Goal: Task Accomplishment & Management: Manage account settings

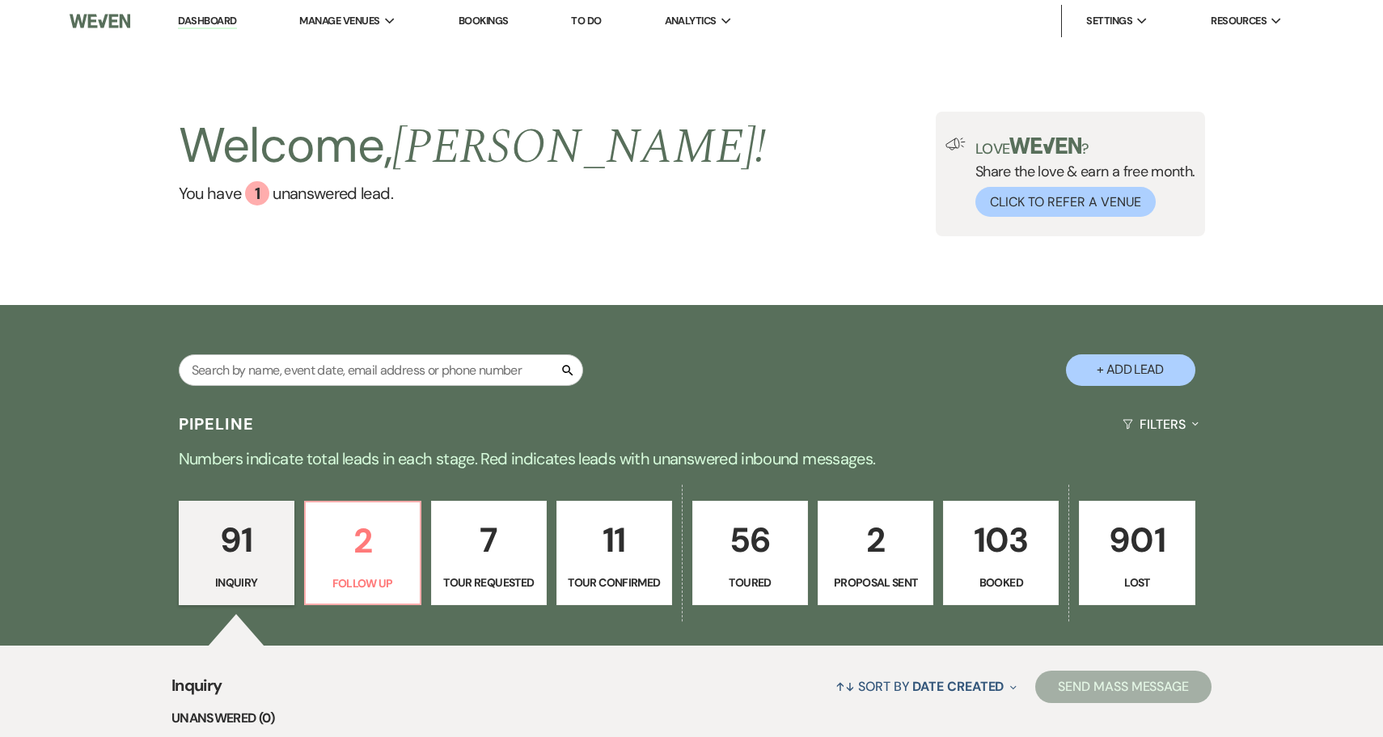
click at [876, 552] on p "2" at bounding box center [875, 540] width 95 height 54
select select "6"
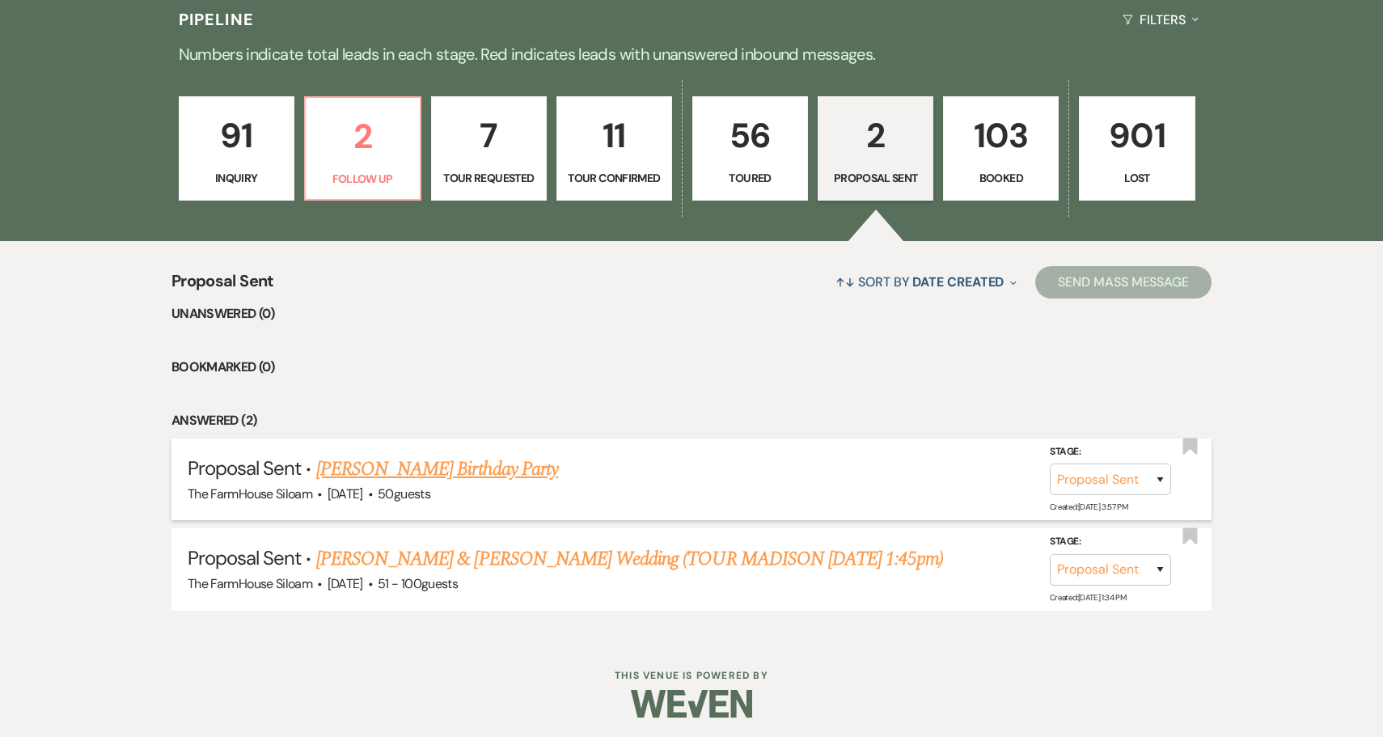
scroll to position [403, 0]
click at [469, 466] on link "[PERSON_NAME] Birthday Party" at bounding box center [437, 469] width 242 height 29
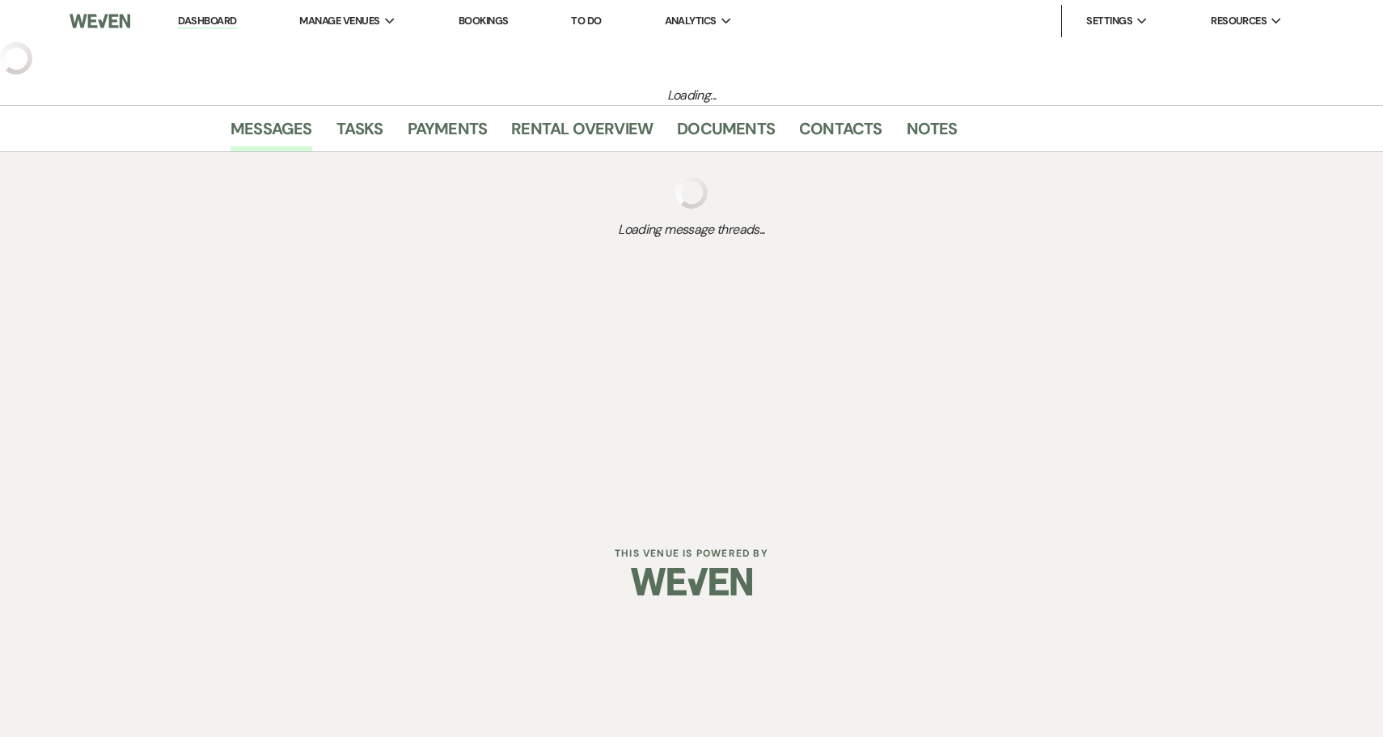
select select "6"
select select "3"
select select "4"
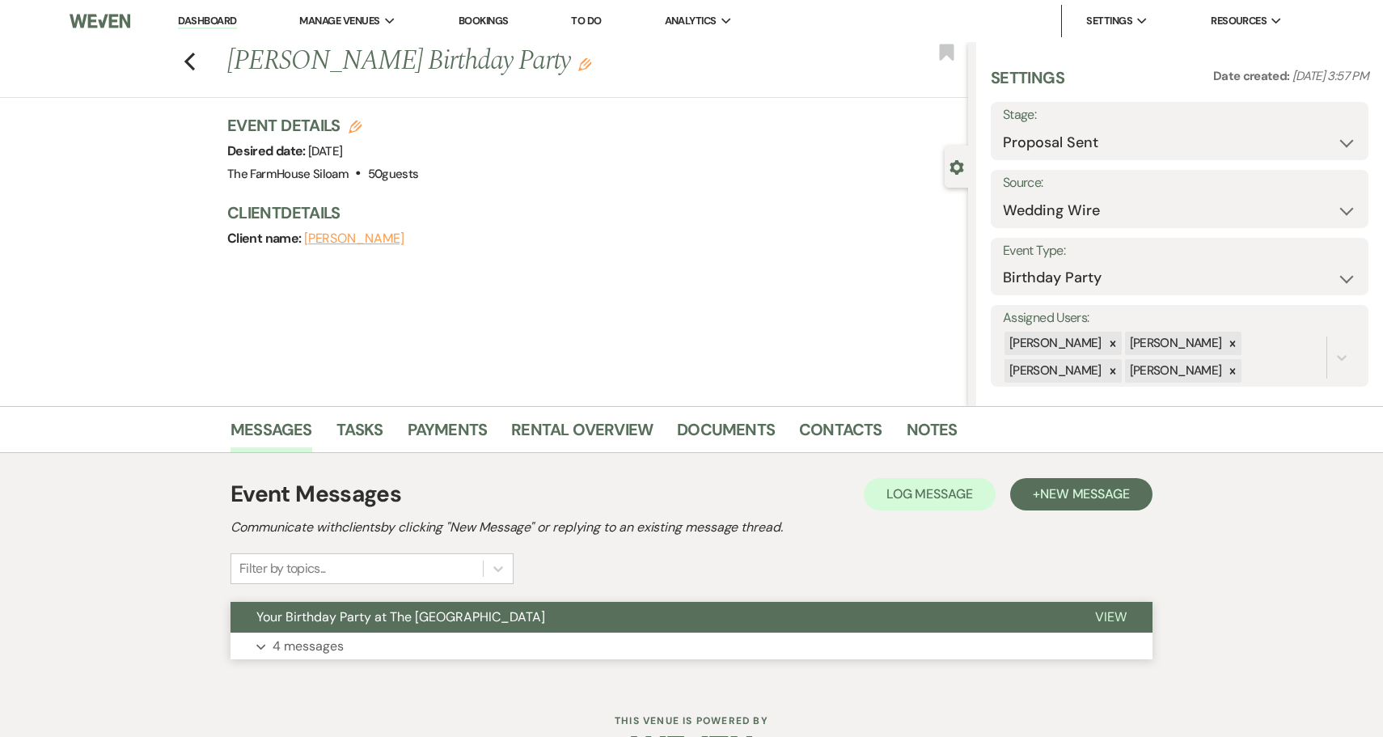
click at [310, 651] on p "4 messages" at bounding box center [307, 646] width 71 height 21
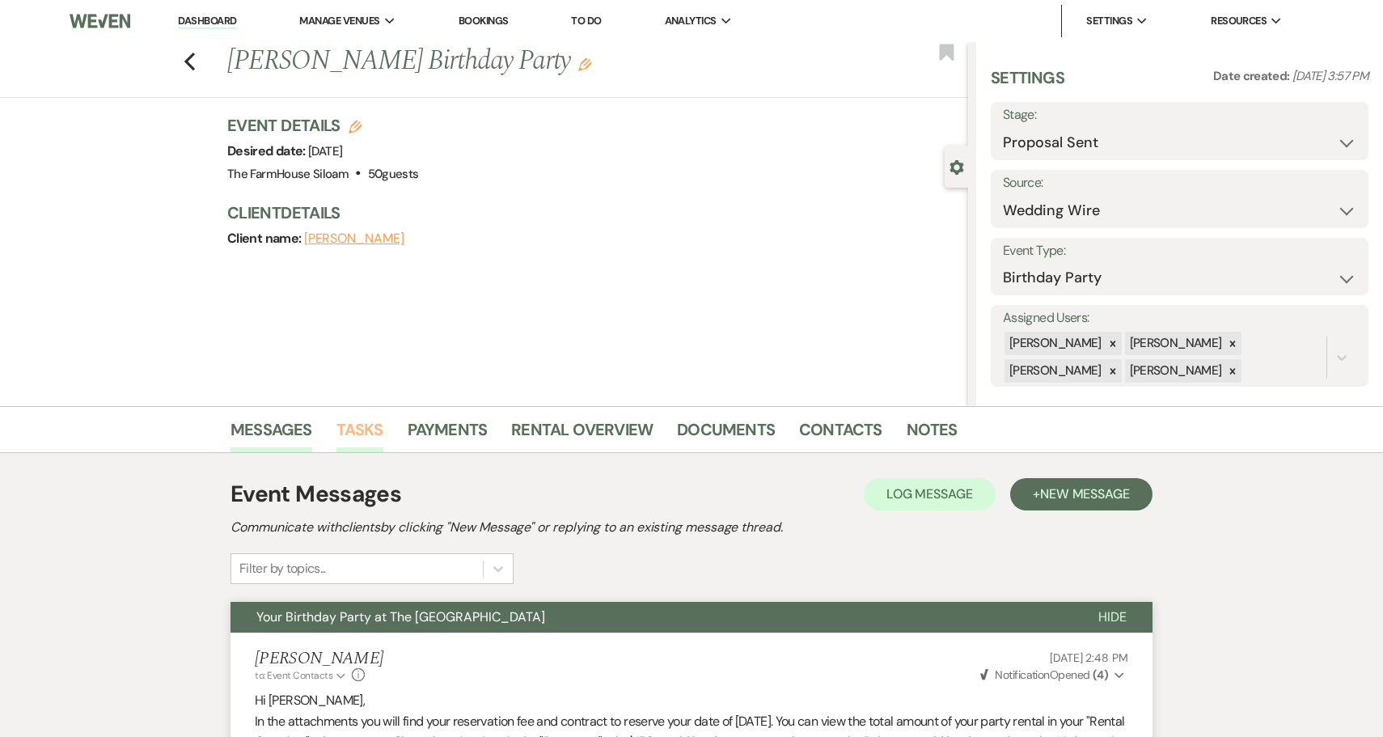
click at [363, 426] on link "Tasks" at bounding box center [359, 434] width 47 height 36
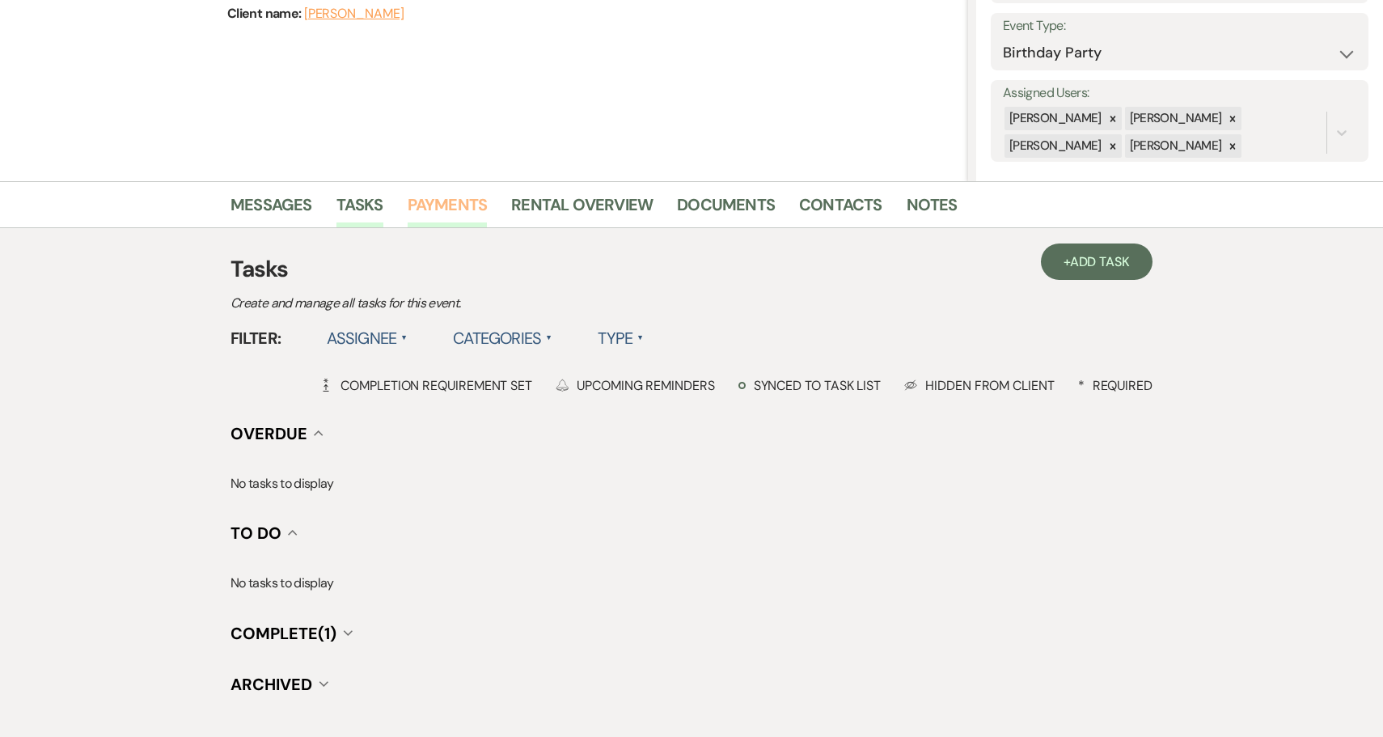
scroll to position [256, 0]
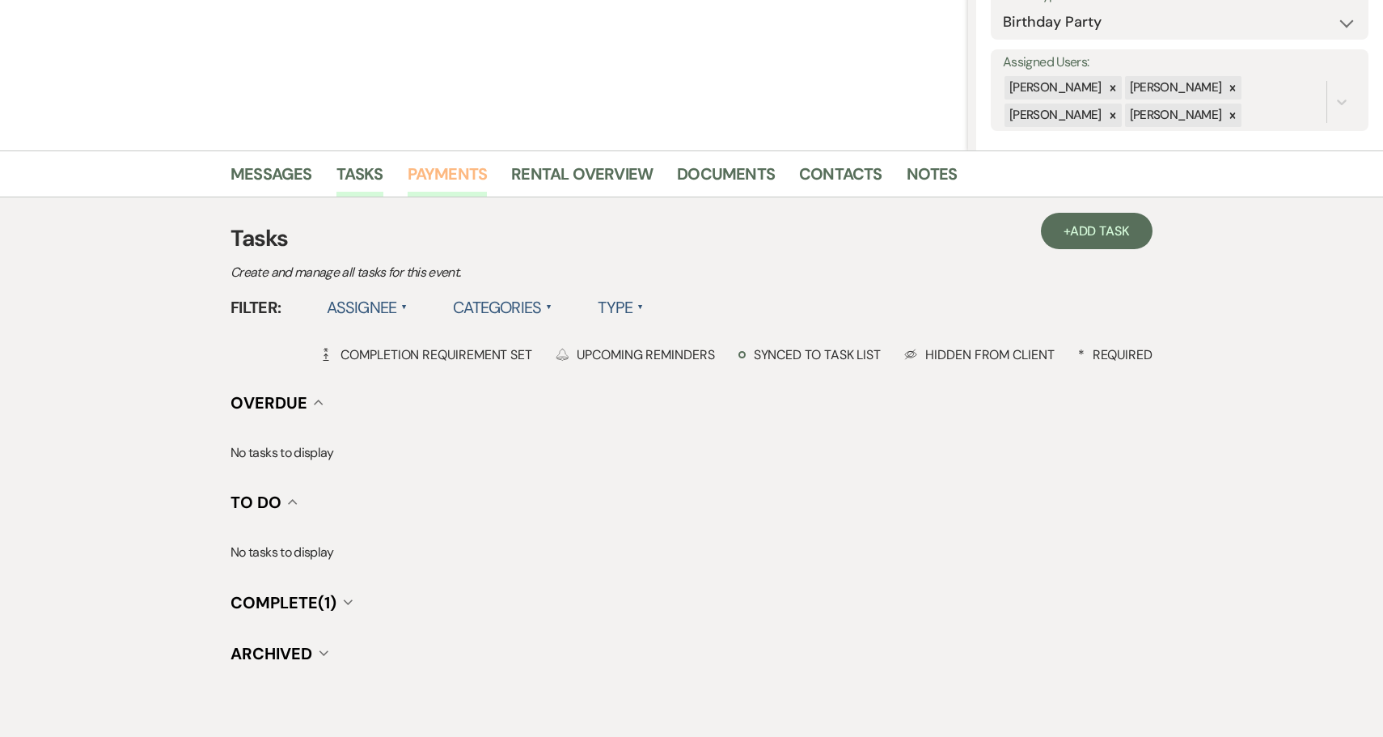
click at [442, 178] on link "Payments" at bounding box center [448, 179] width 80 height 36
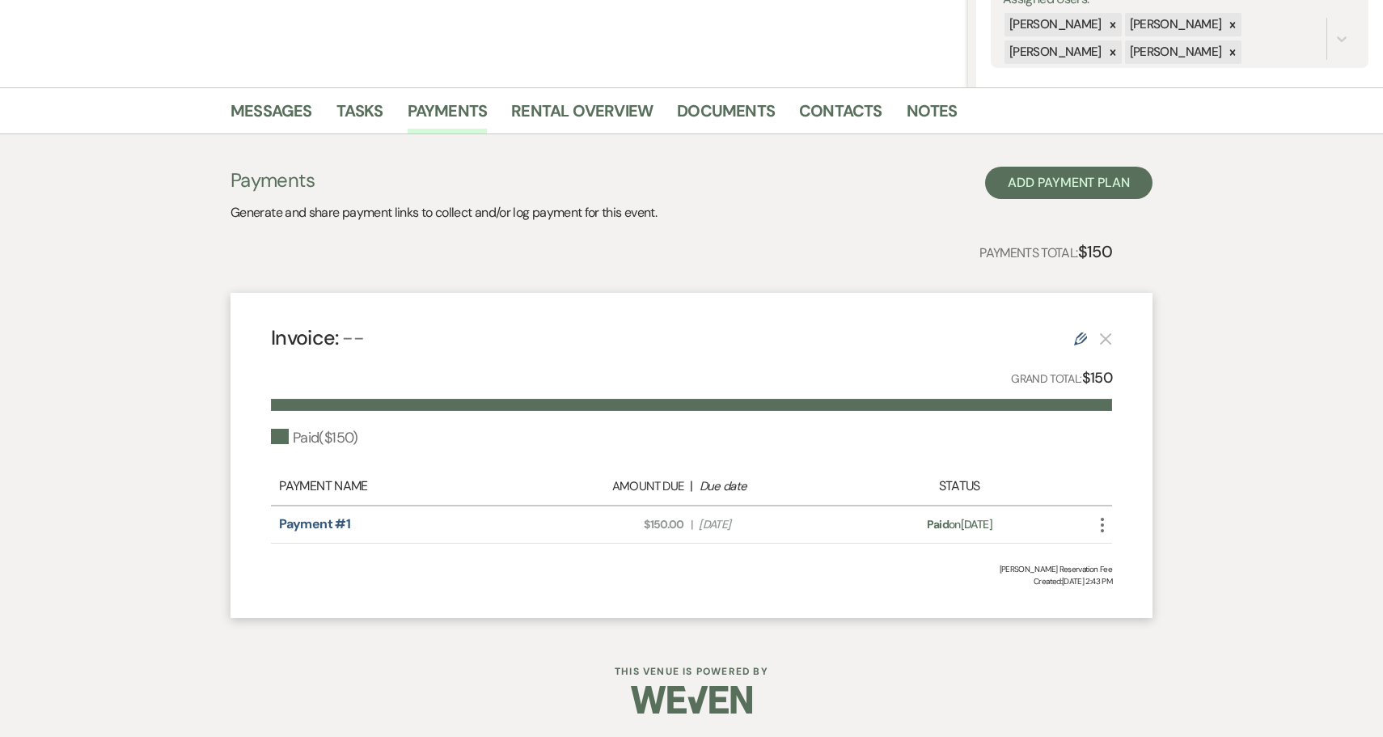
scroll to position [318, 0]
click at [272, 108] on link "Messages" at bounding box center [271, 117] width 82 height 36
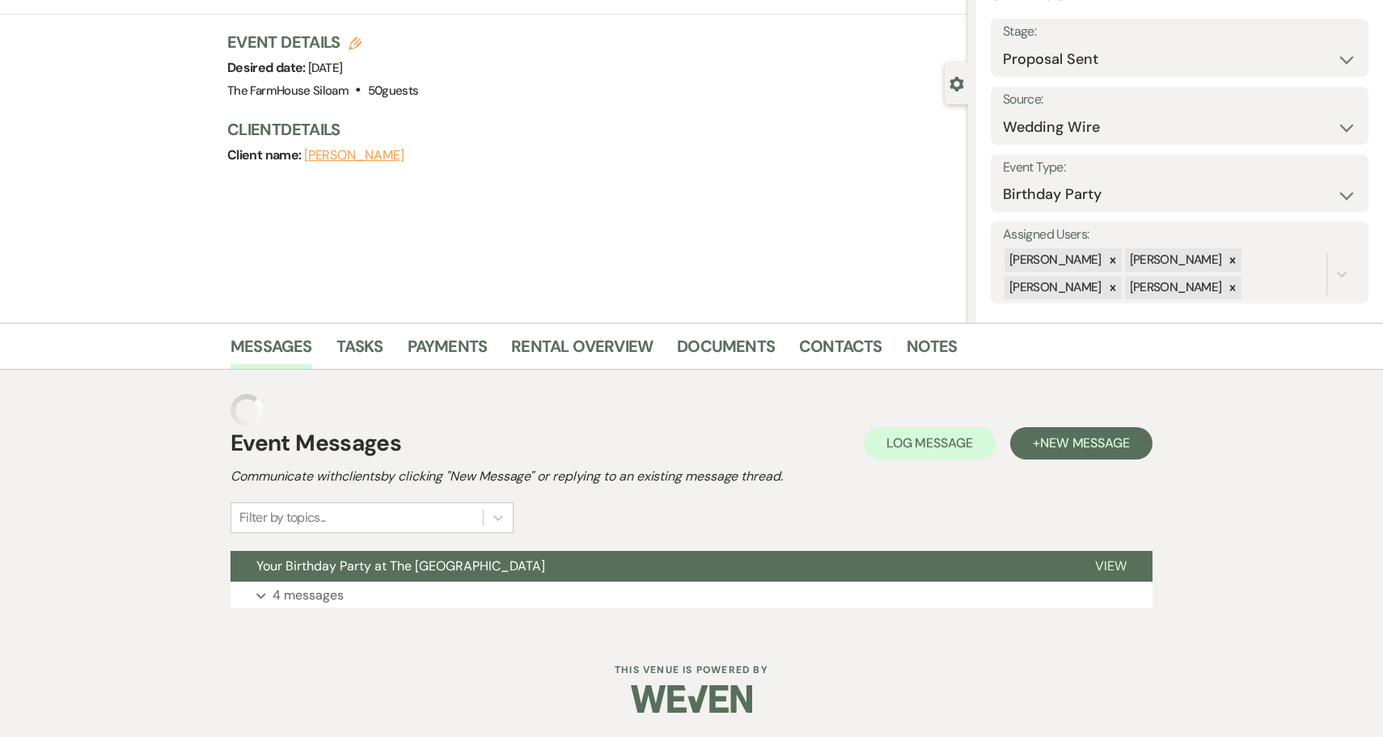
scroll to position [50, 0]
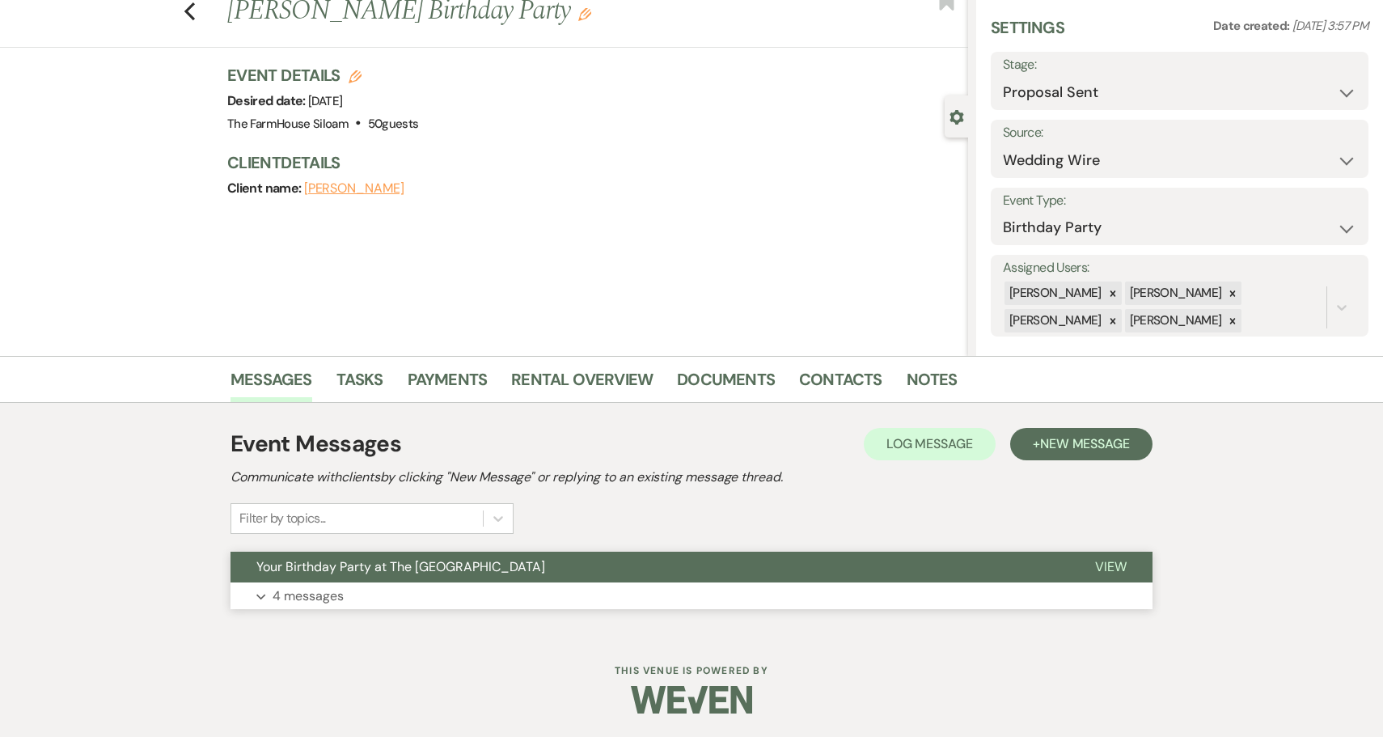
click at [305, 599] on p "4 messages" at bounding box center [307, 595] width 71 height 21
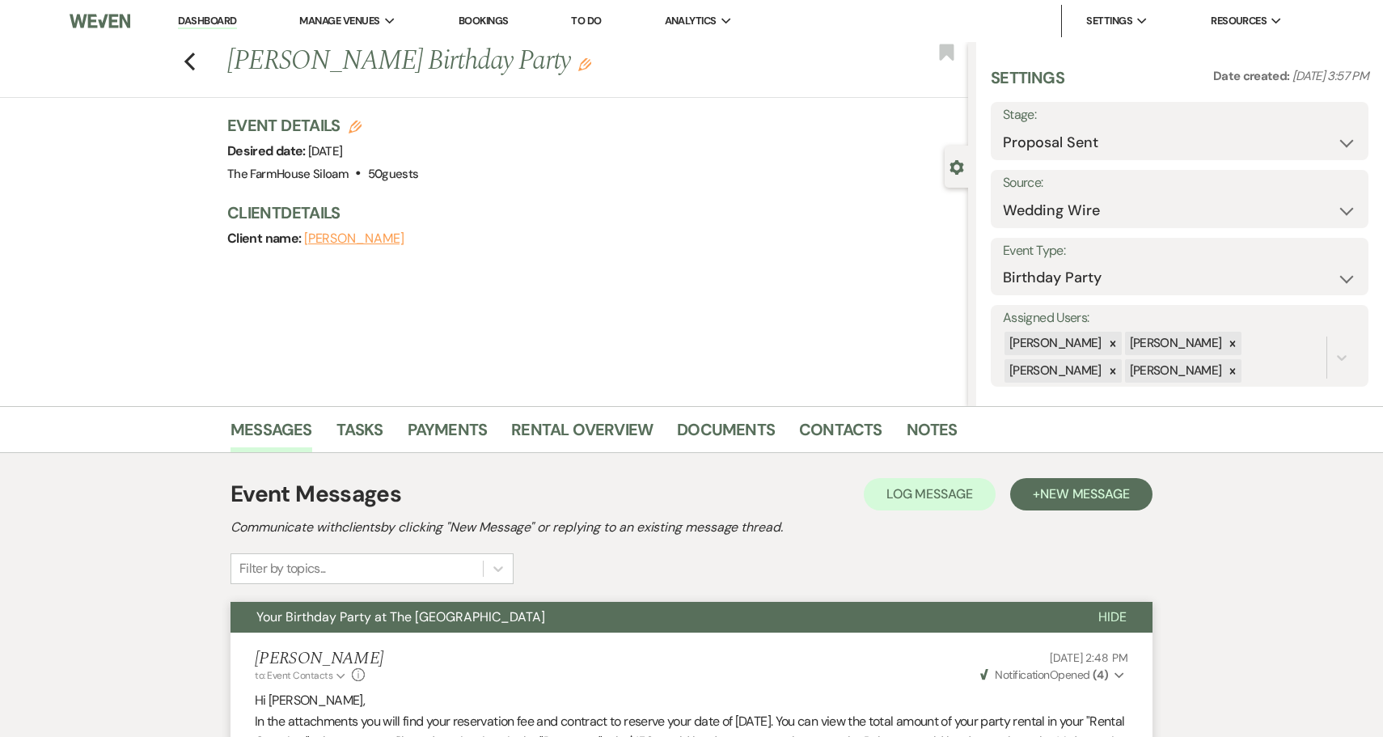
scroll to position [0, 0]
click at [440, 422] on link "Payments" at bounding box center [448, 434] width 80 height 36
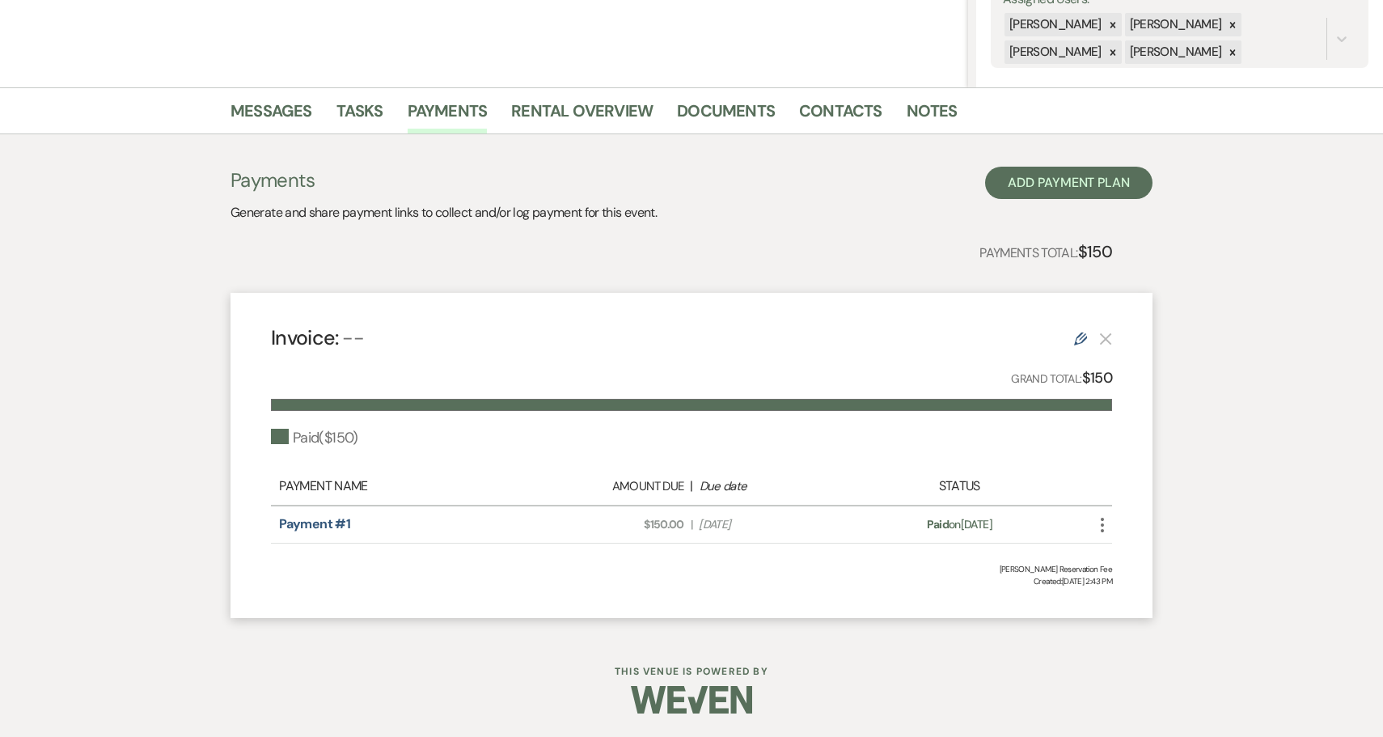
scroll to position [318, 0]
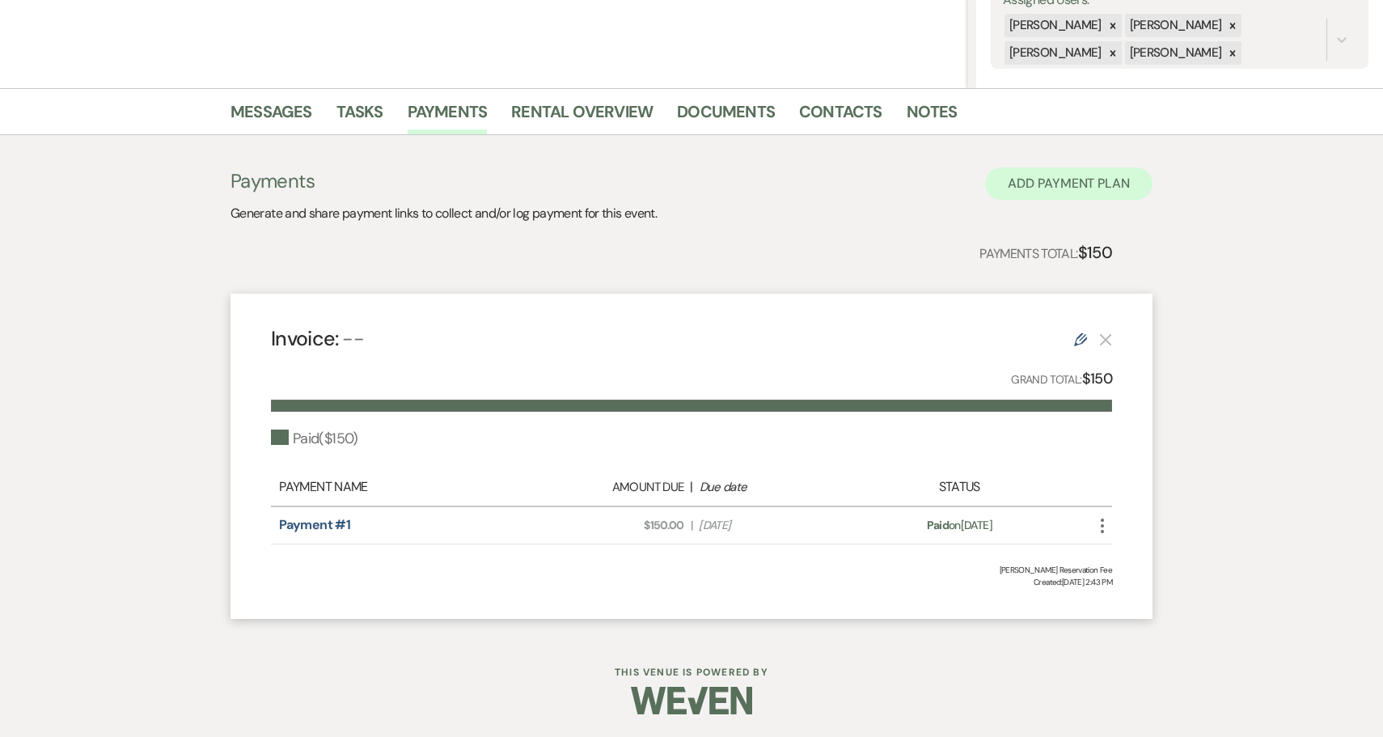
click at [1075, 192] on button "Add Payment Plan" at bounding box center [1068, 183] width 167 height 32
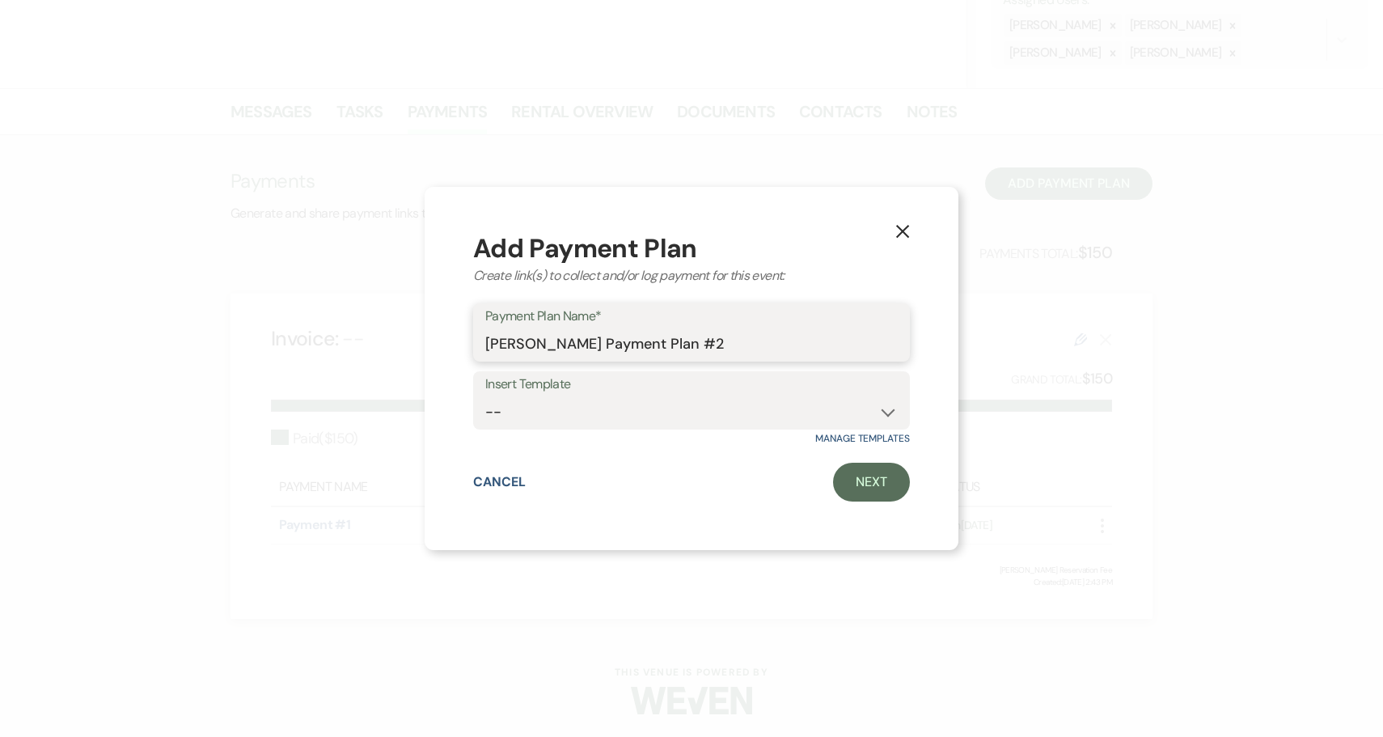
click at [750, 349] on input "[PERSON_NAME] Payment Plan #2" at bounding box center [691, 344] width 412 height 32
type input "[PERSON_NAME] Balance"
click at [887, 486] on link "Next" at bounding box center [871, 482] width 77 height 39
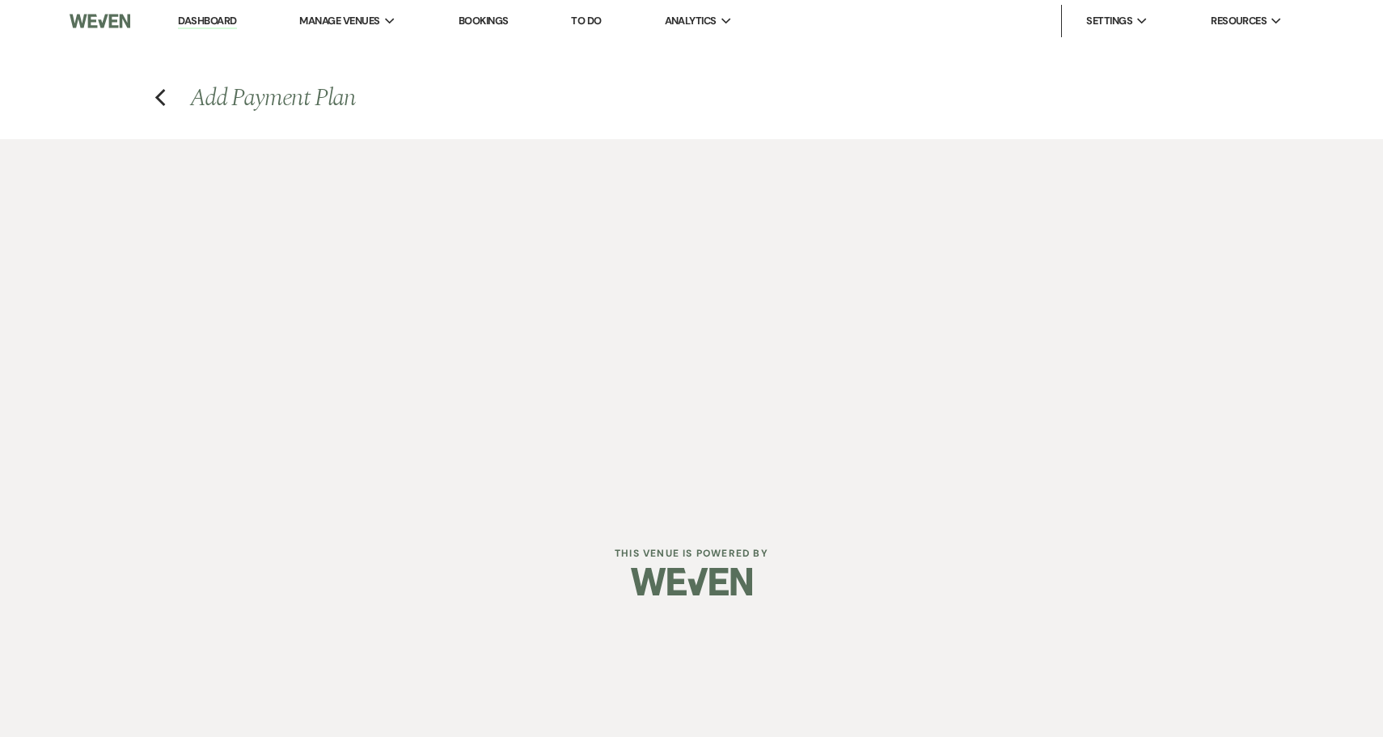
select select "2"
select select "percentage"
select select "false"
select select "client"
select select "weeks"
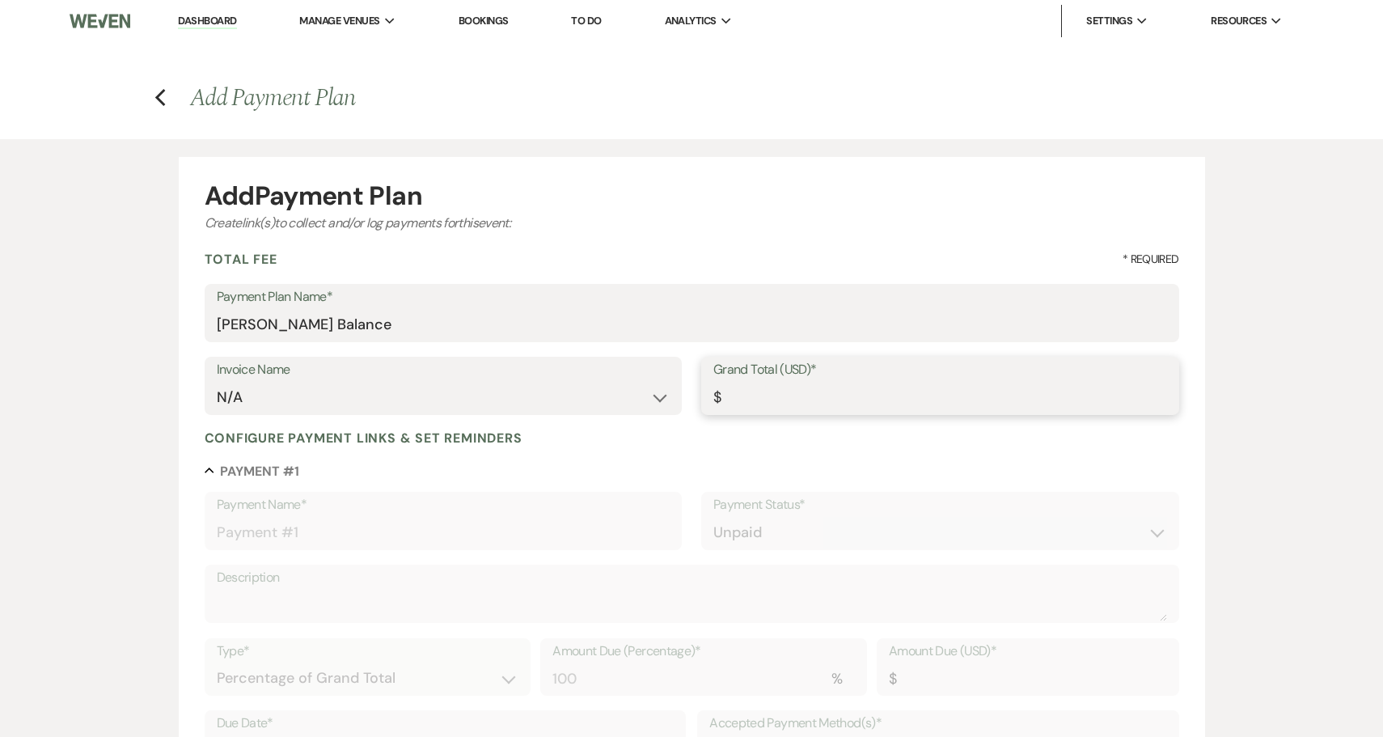
click at [763, 400] on input "Grand Total (USD)*" at bounding box center [940, 398] width 454 height 32
type input "3"
type input "3.00"
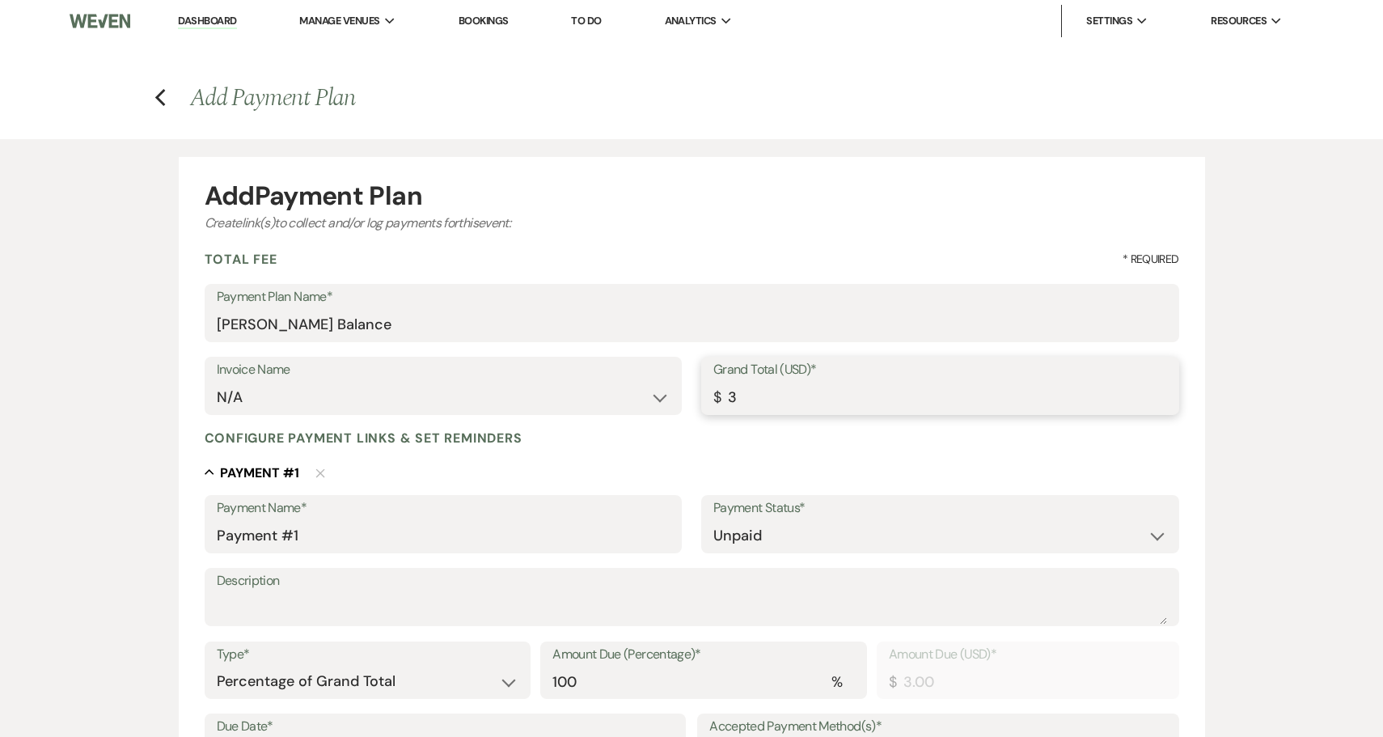
type input "30"
type input "30.00"
type input "300"
type input "300.00"
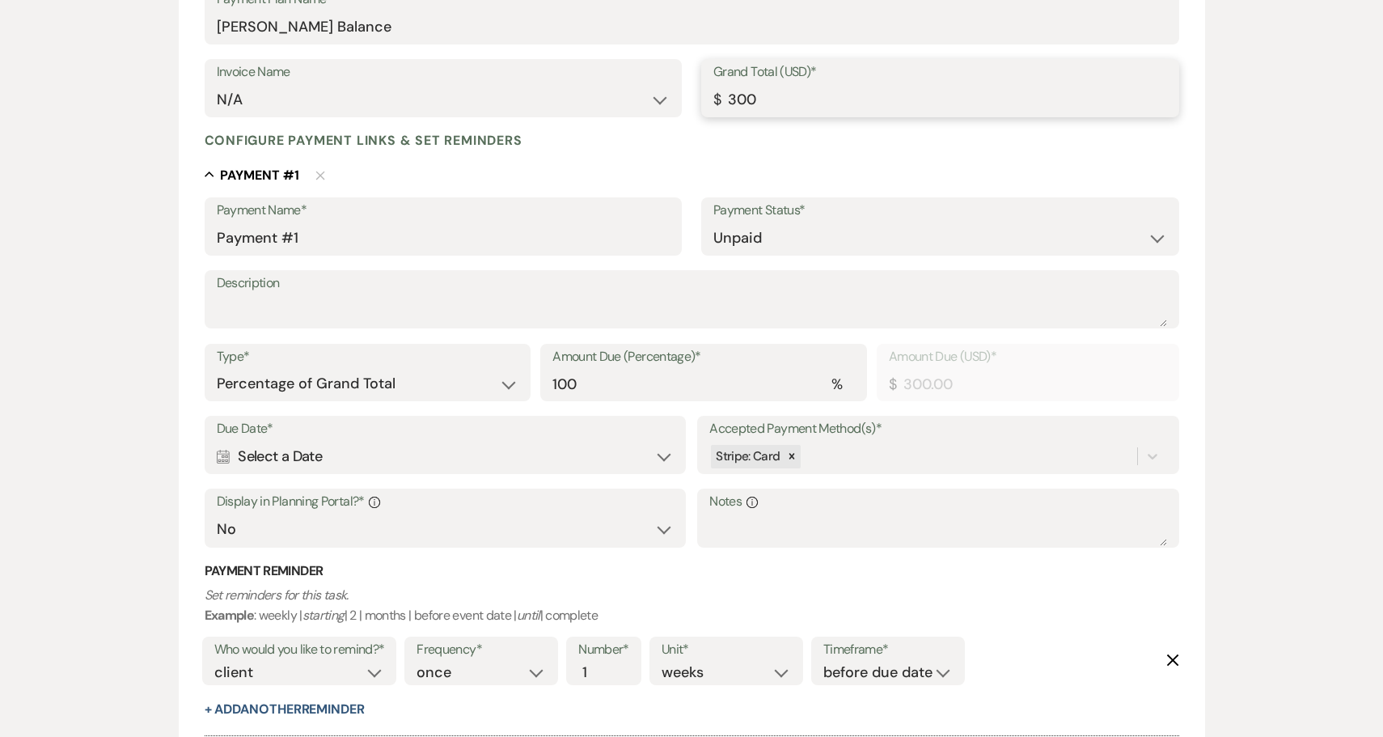
scroll to position [298, 0]
type input "300.00"
click at [382, 454] on div "Calendar Select a Date Expand" at bounding box center [445, 456] width 457 height 32
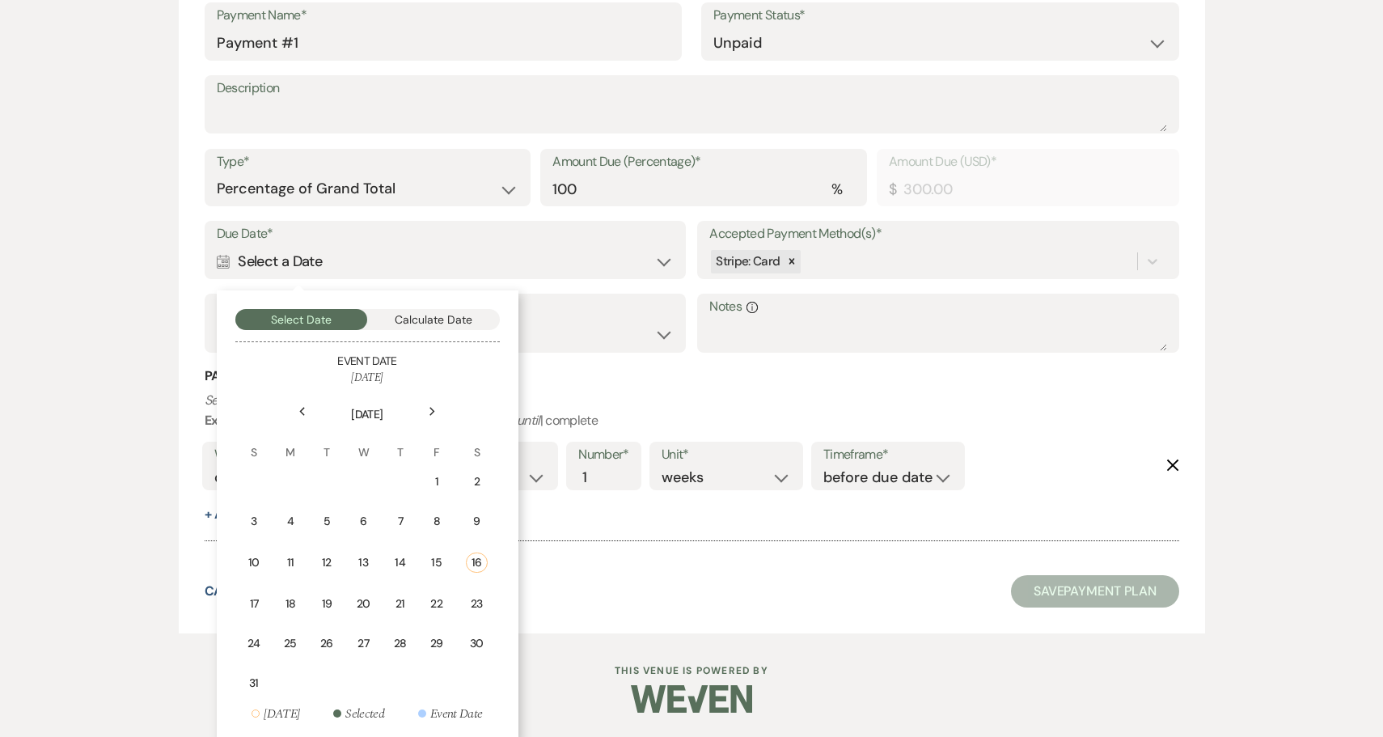
click at [432, 407] on use at bounding box center [432, 411] width 6 height 9
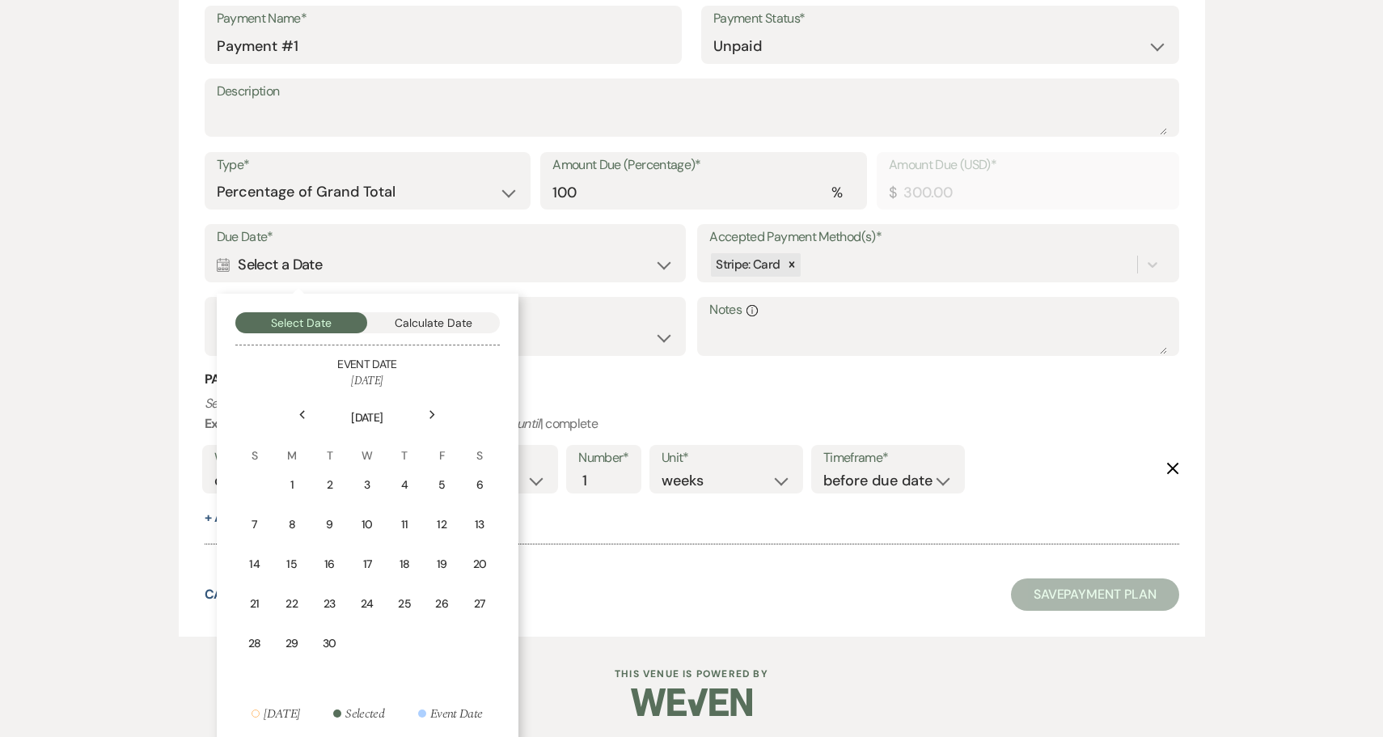
click at [432, 410] on icon "Next" at bounding box center [433, 415] width 8 height 10
click at [257, 521] on div "5" at bounding box center [256, 524] width 19 height 17
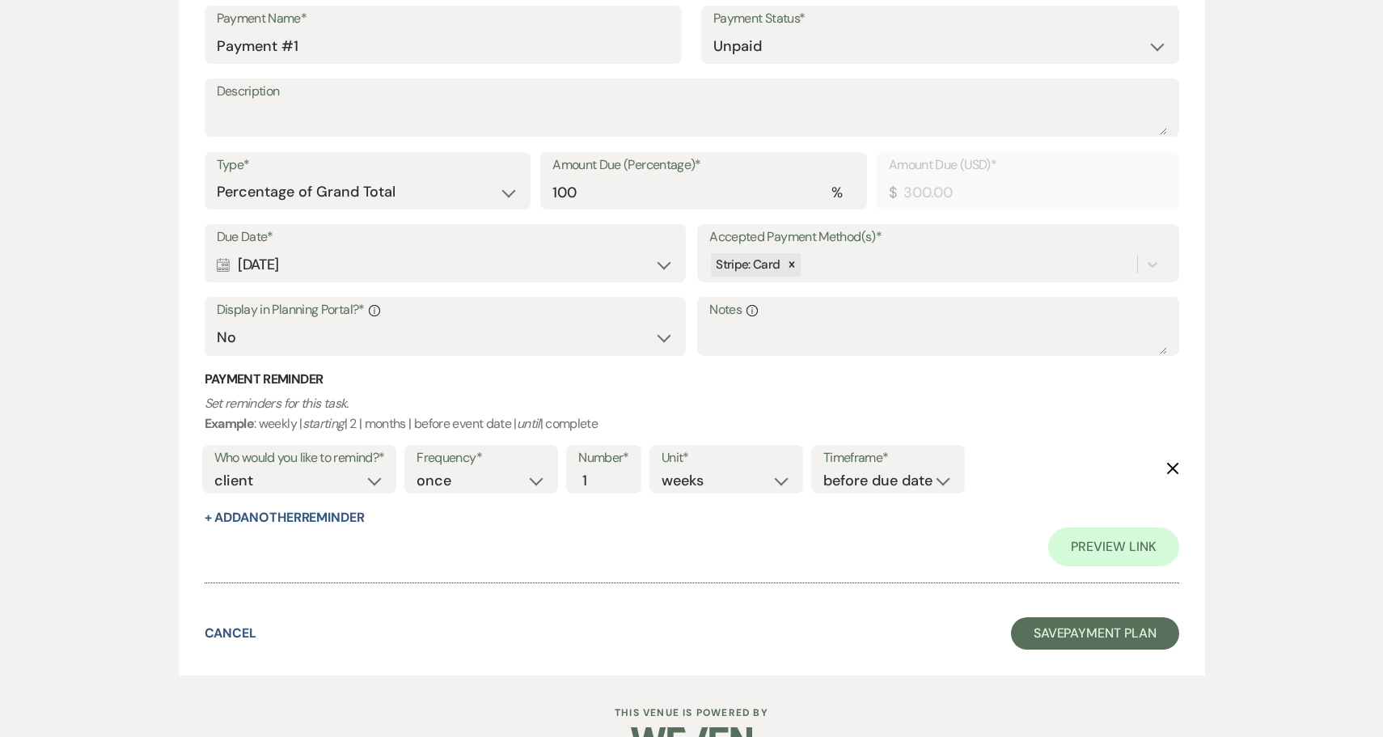
scroll to position [485, 0]
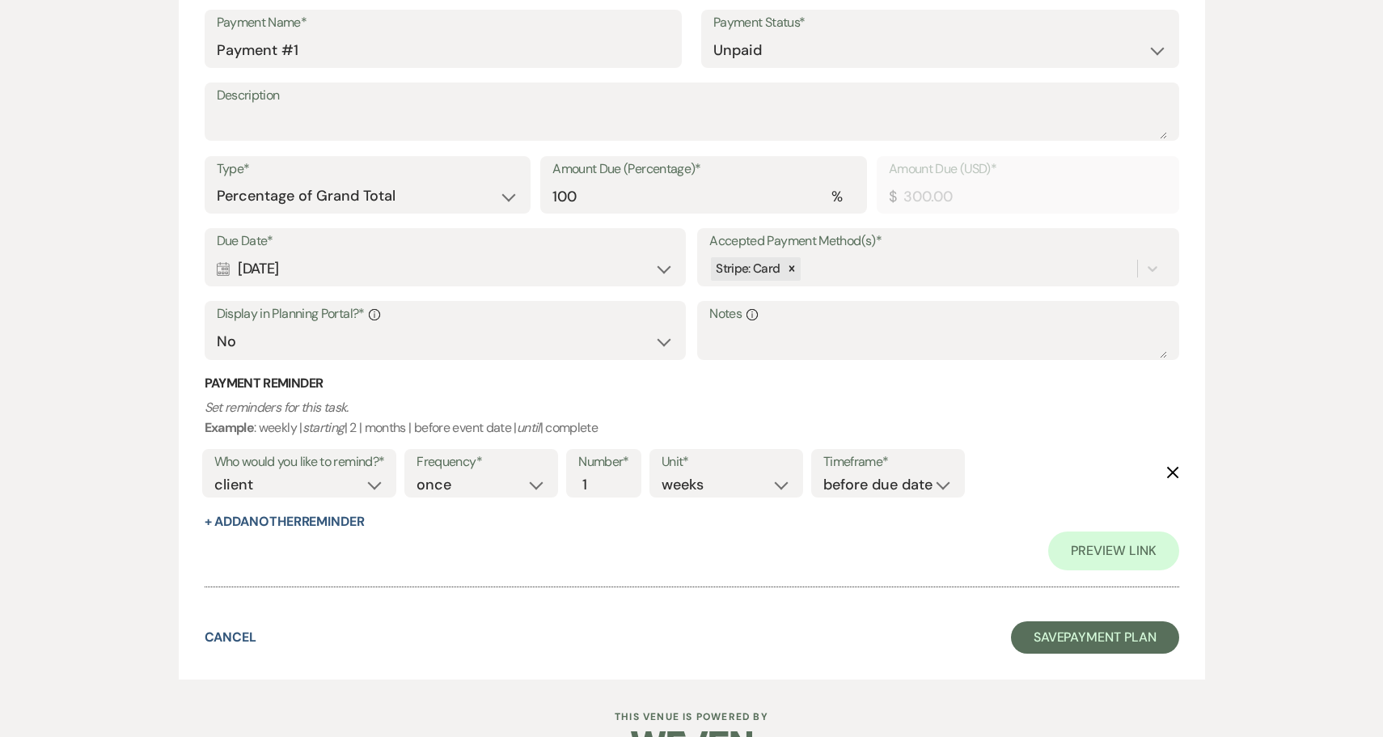
click at [526, 262] on div "Calendar [DATE] Expand" at bounding box center [445, 269] width 457 height 32
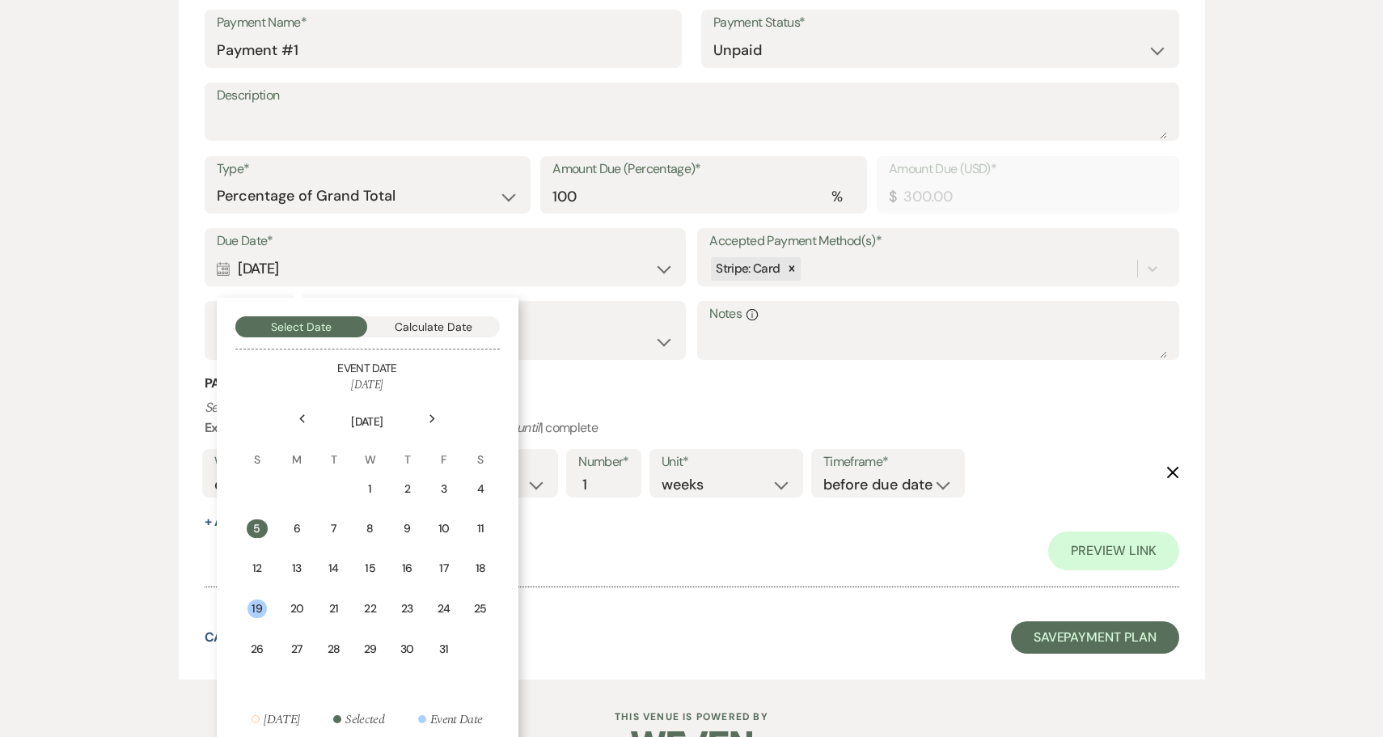
click at [256, 522] on div "5" at bounding box center [257, 528] width 21 height 19
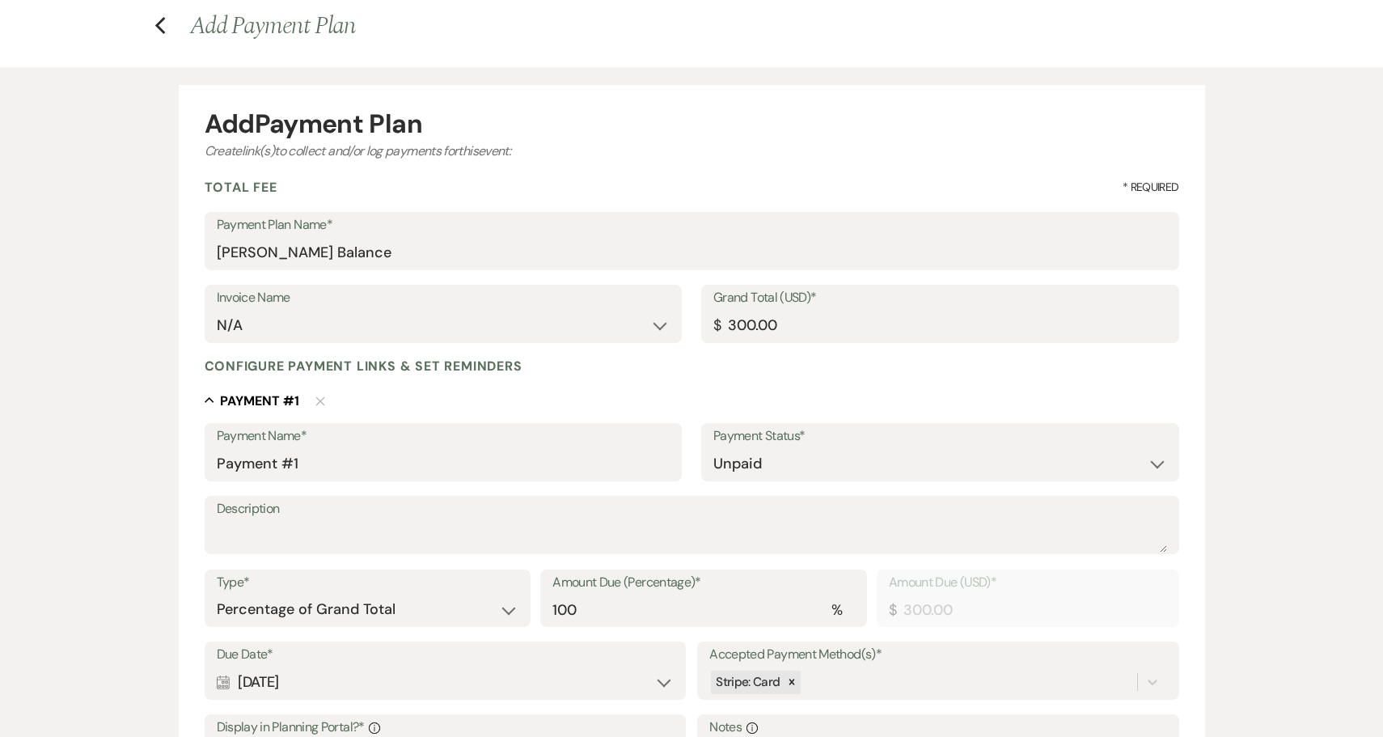
scroll to position [70, 0]
click at [522, 526] on textarea "Description" at bounding box center [692, 538] width 950 height 32
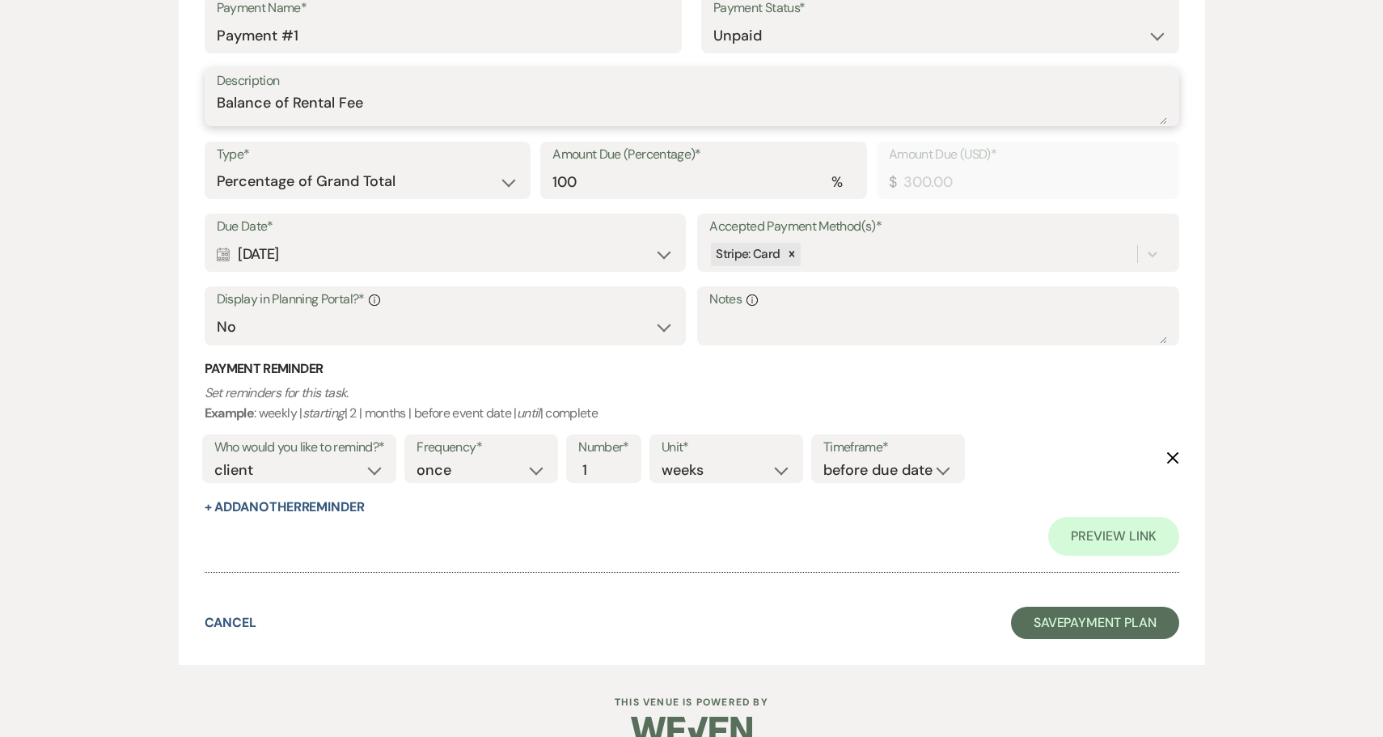
scroll to position [505, 0]
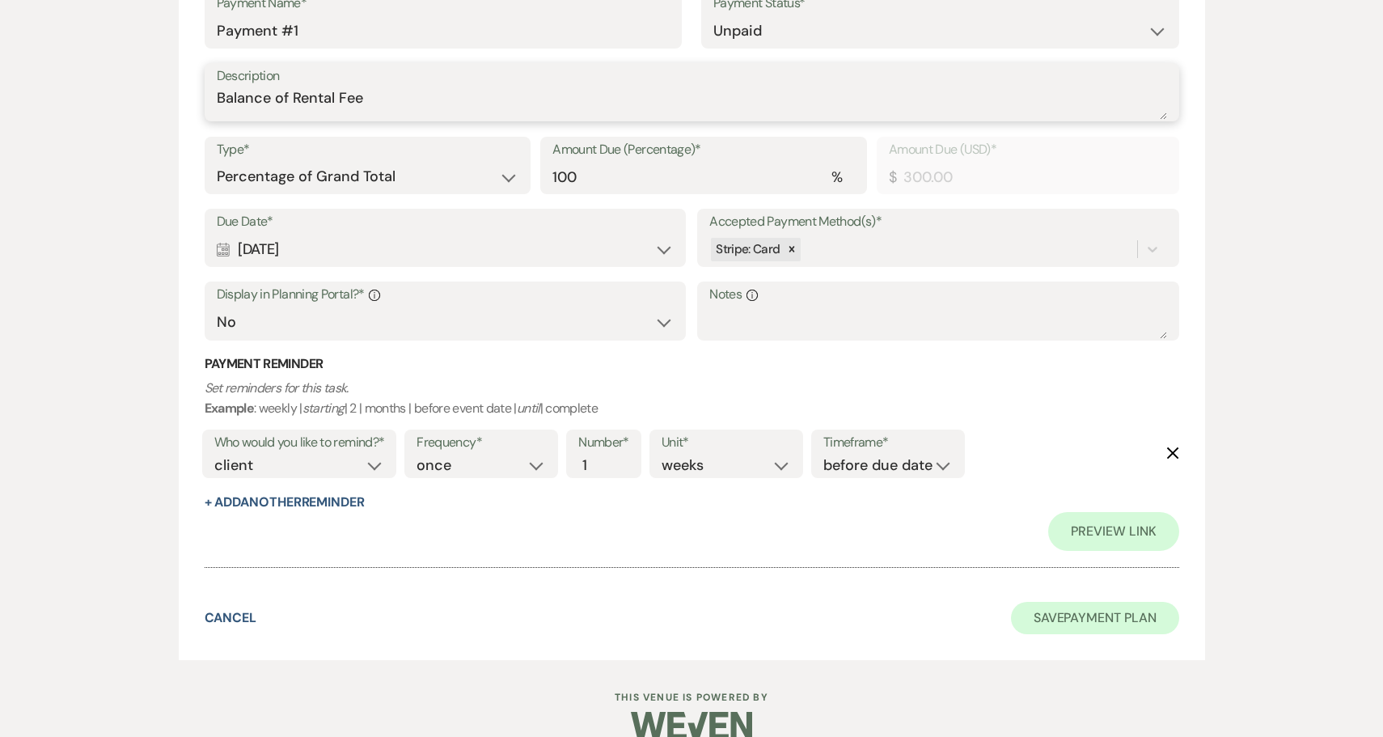
type textarea "Balance of Rental Fee"
click at [1109, 606] on button "Save Payment Plan" at bounding box center [1095, 618] width 168 height 32
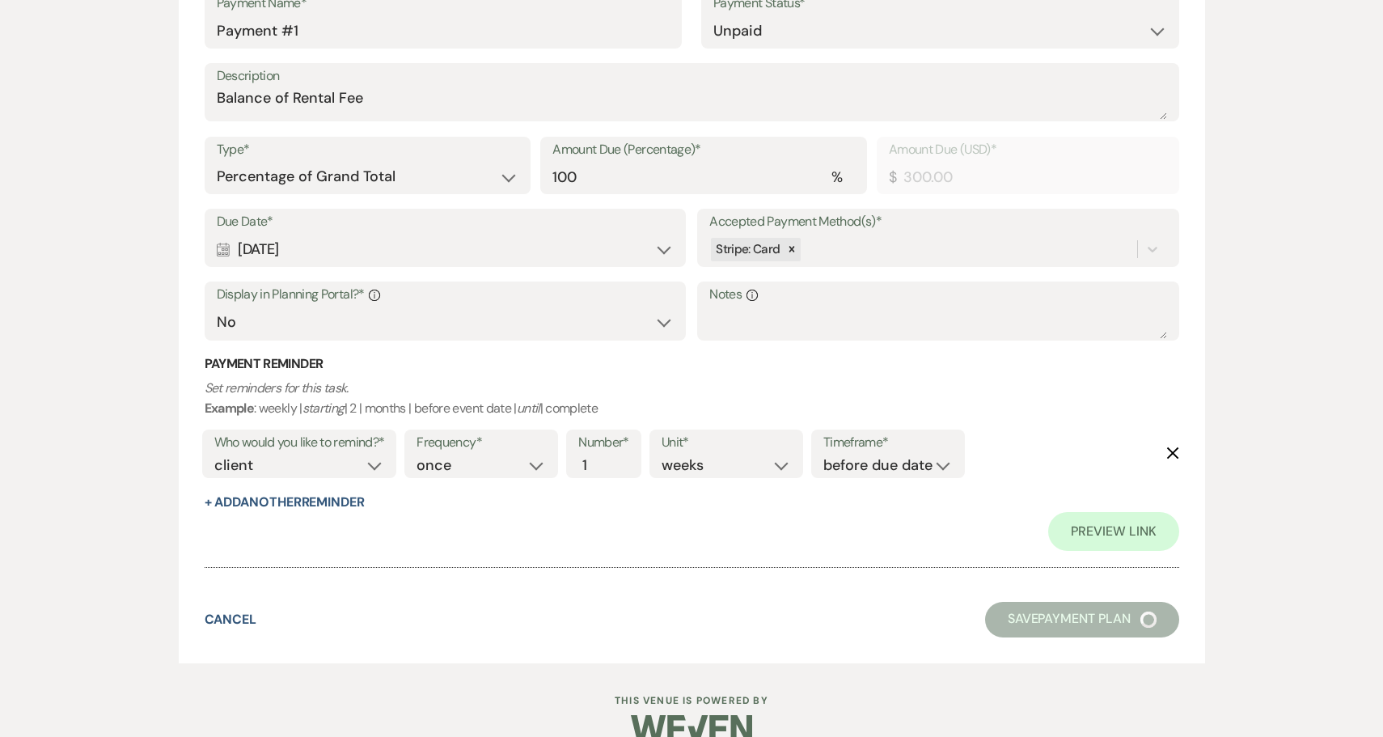
select select "6"
select select "3"
select select "4"
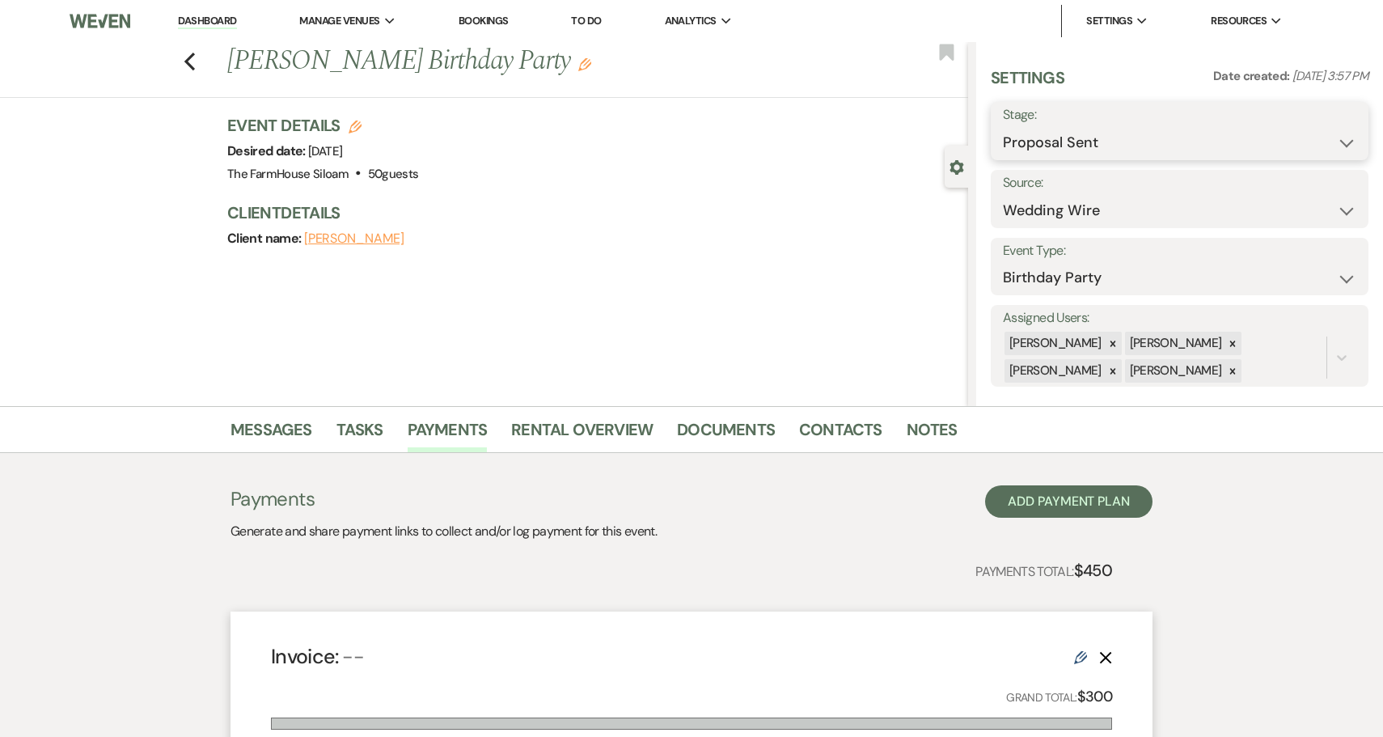
select select "7"
click at [1323, 125] on button "Save" at bounding box center [1328, 131] width 80 height 32
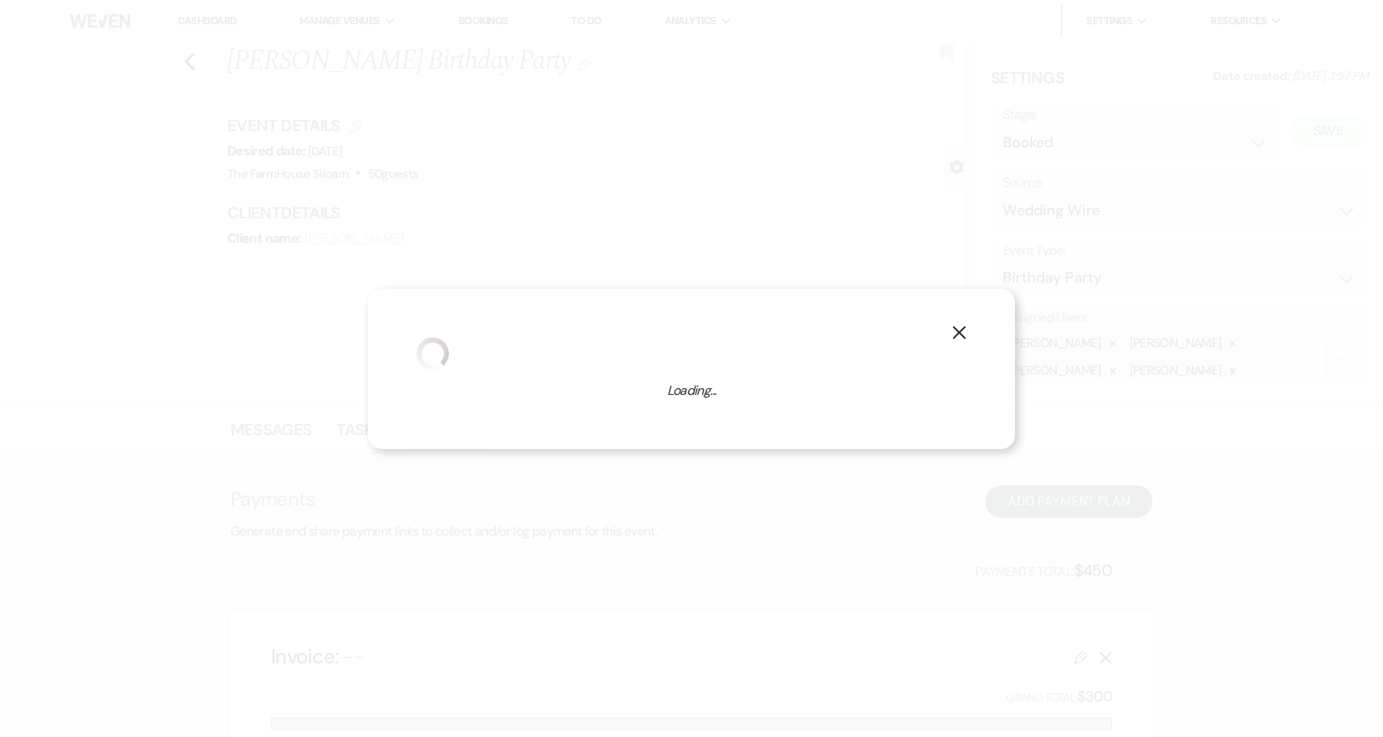
select select "4"
select select "468"
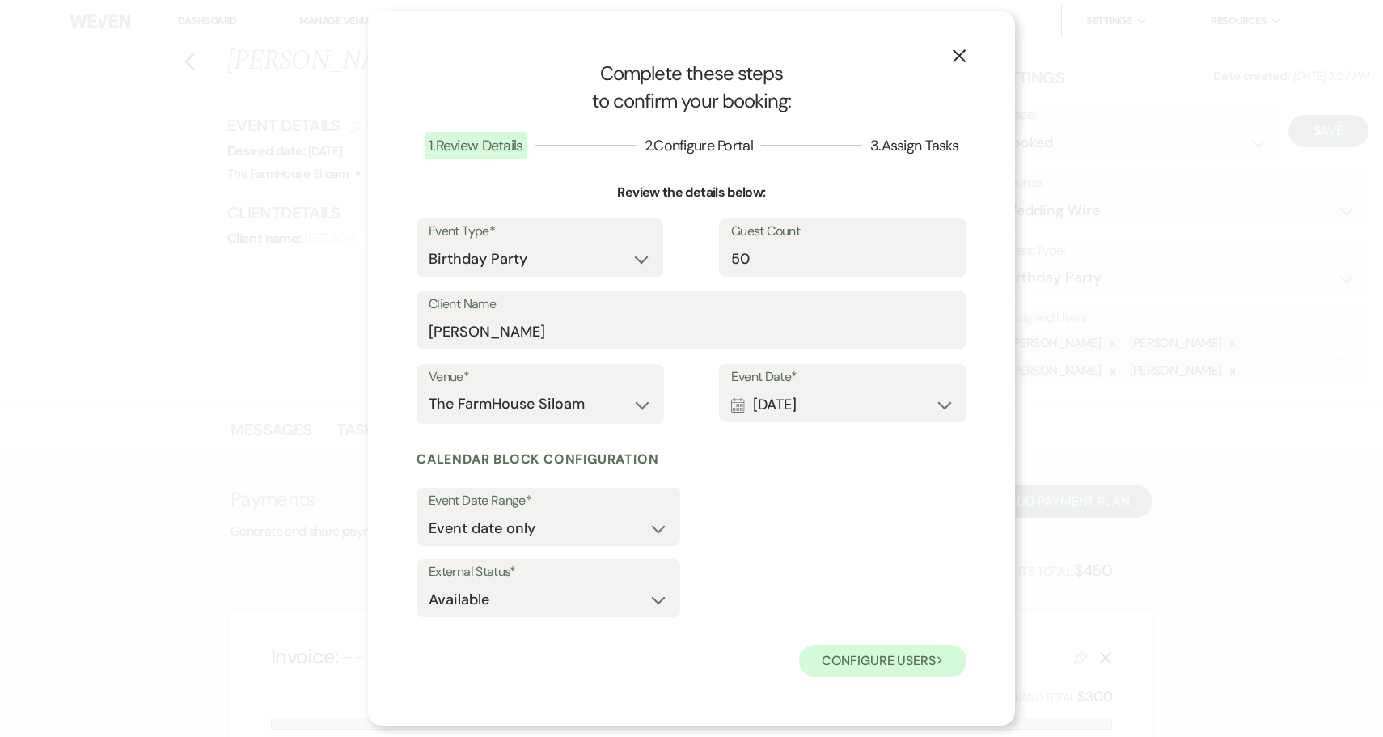
click at [859, 653] on button "Configure users Next" at bounding box center [882, 660] width 167 height 32
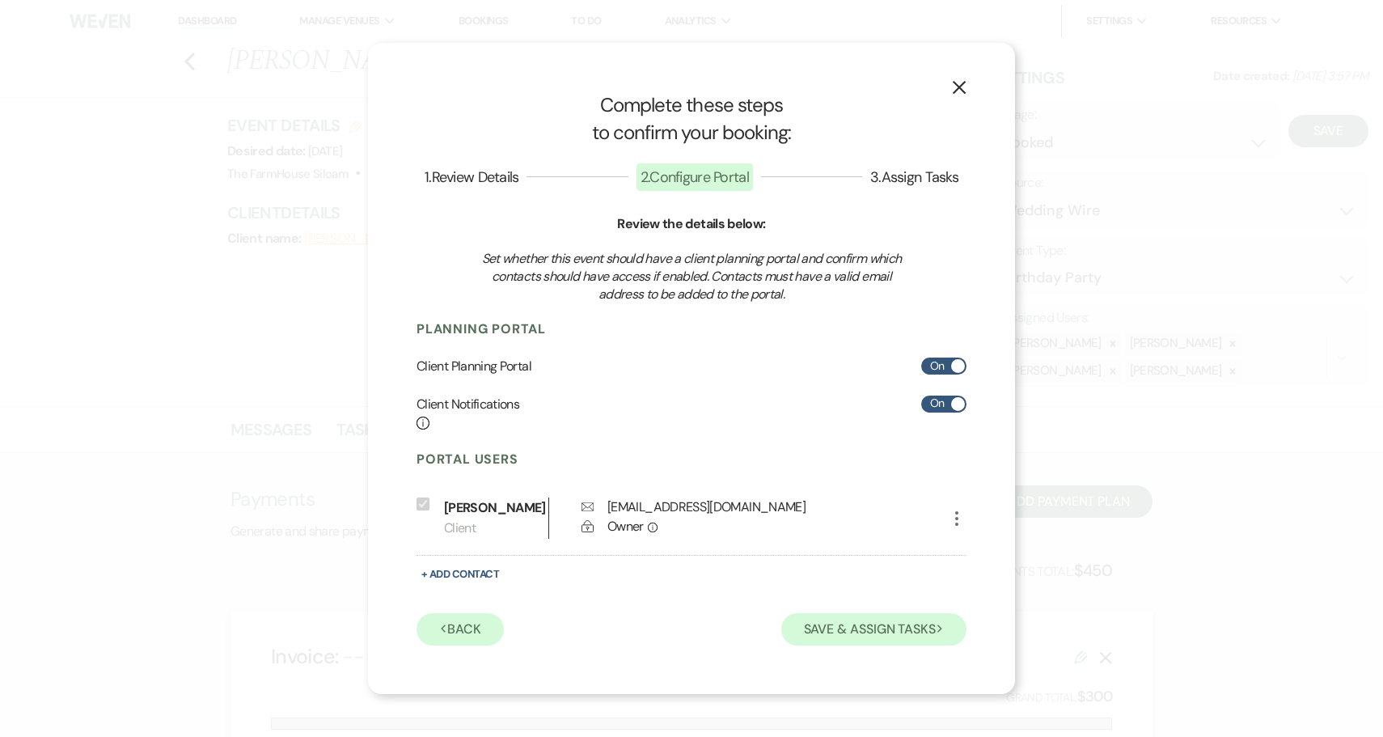
click at [850, 631] on button "Save & Assign Tasks Next" at bounding box center [873, 629] width 185 height 32
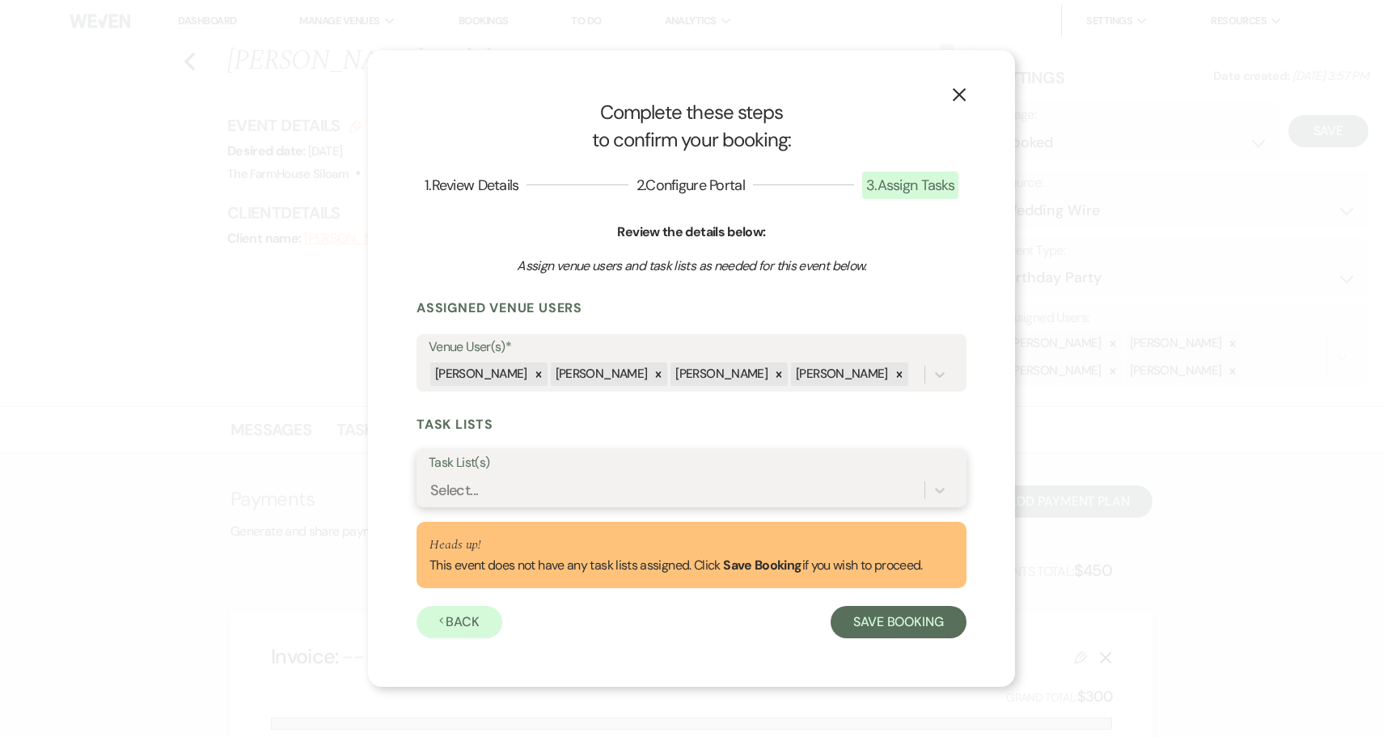
click at [586, 488] on div "Select..." at bounding box center [677, 489] width 496 height 28
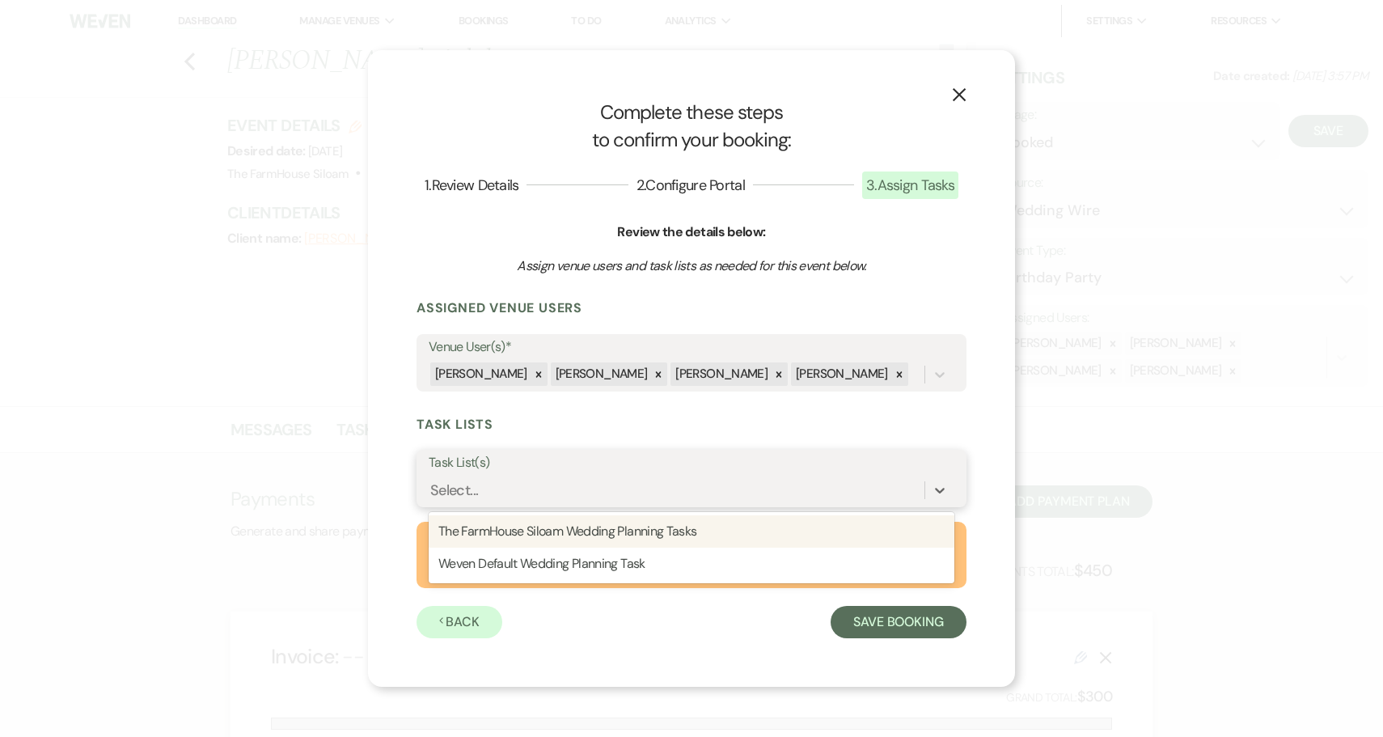
click at [586, 488] on div "Select..." at bounding box center [677, 489] width 496 height 28
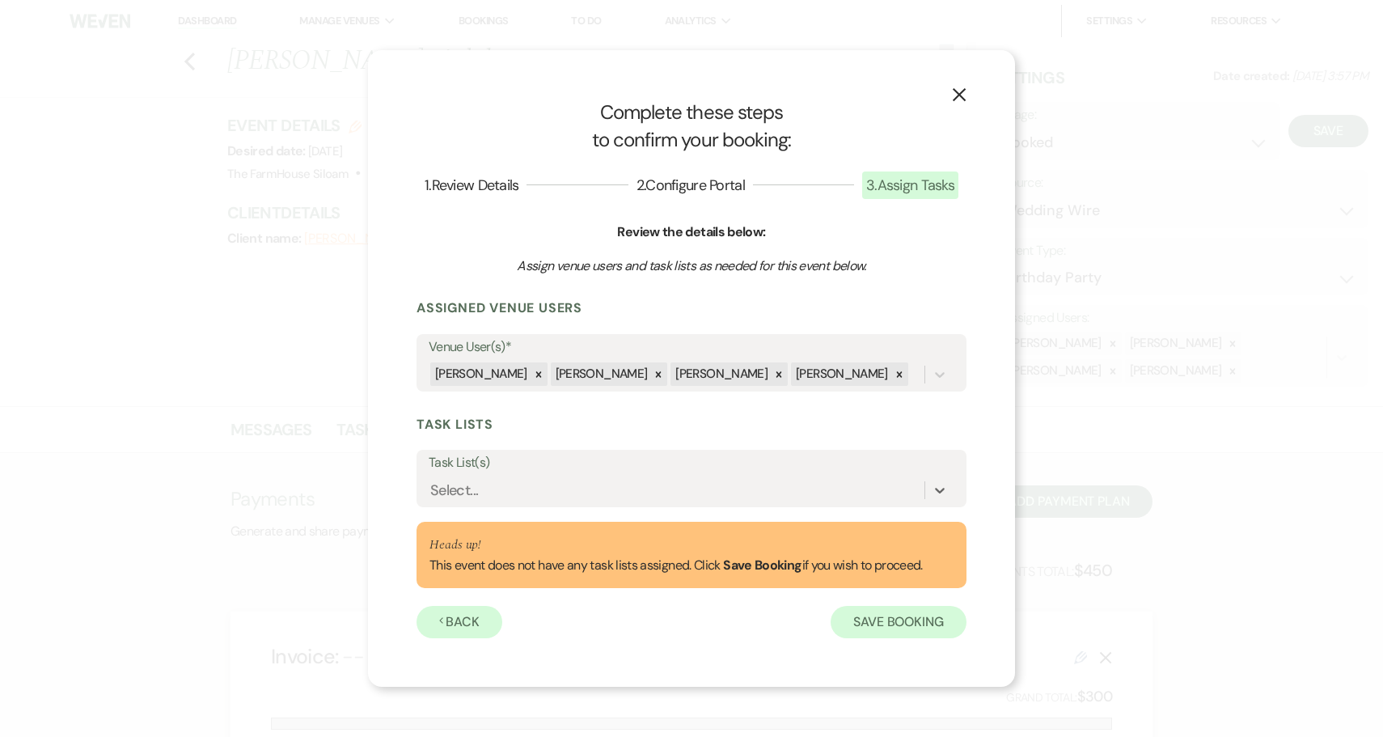
click at [889, 619] on button "Save Booking" at bounding box center [898, 622] width 136 height 32
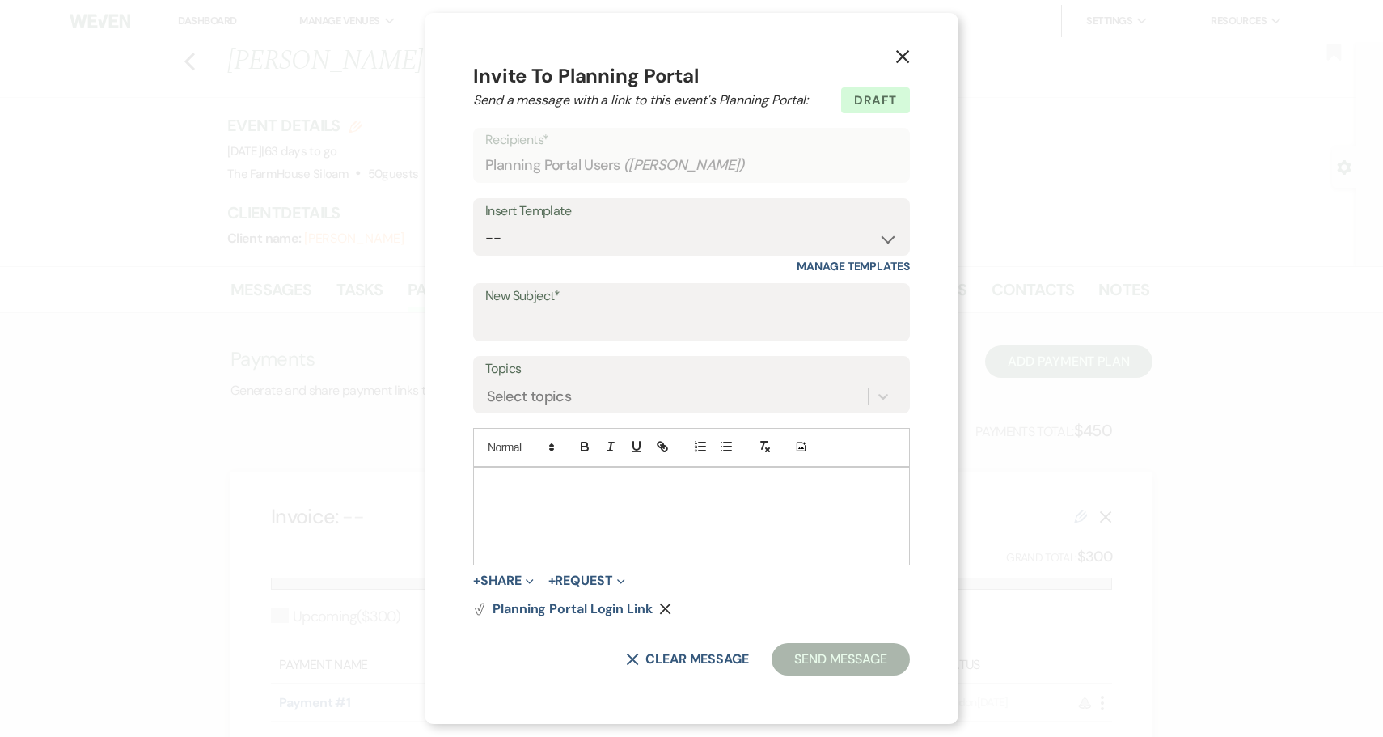
click at [661, 604] on use "button" at bounding box center [665, 608] width 11 height 11
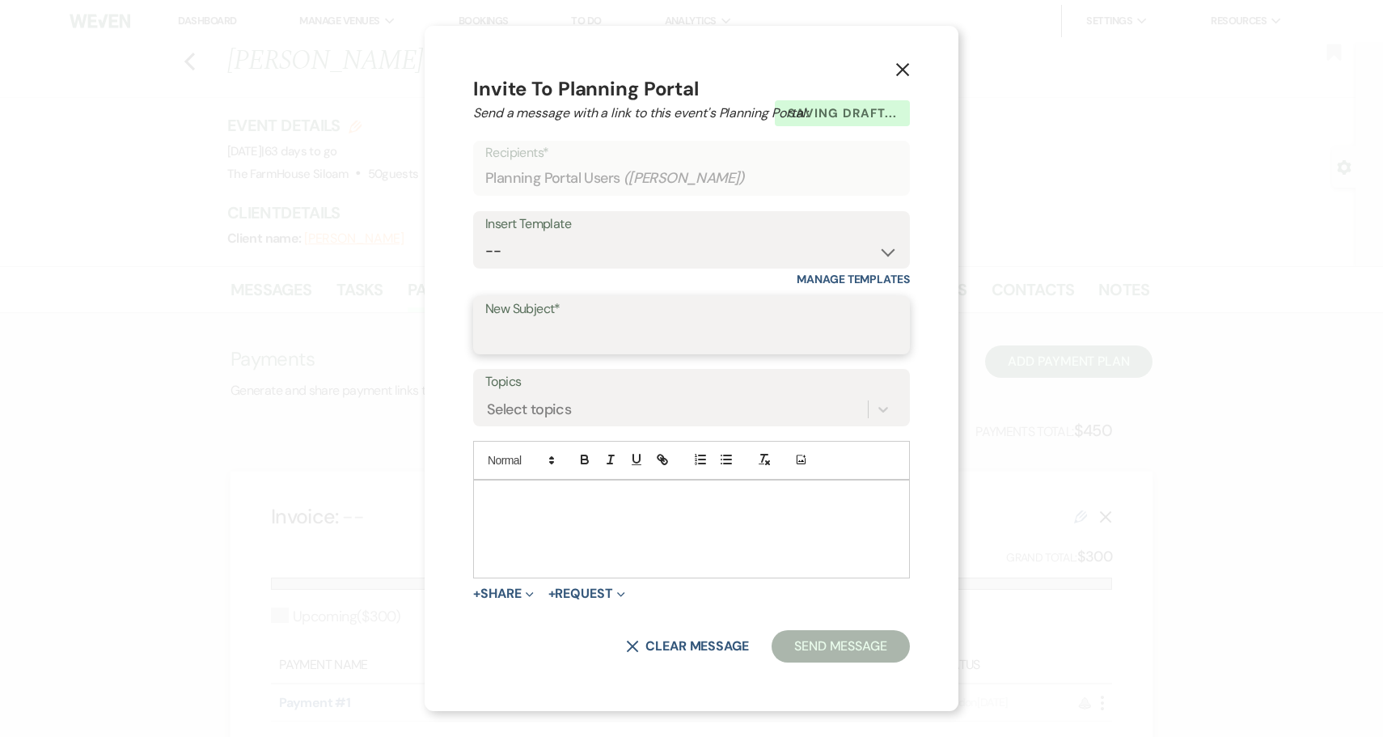
click at [558, 339] on input "New Subject*" at bounding box center [691, 337] width 412 height 32
type input "Birthday Party is Booked."
click at [518, 499] on p at bounding box center [691, 499] width 411 height 18
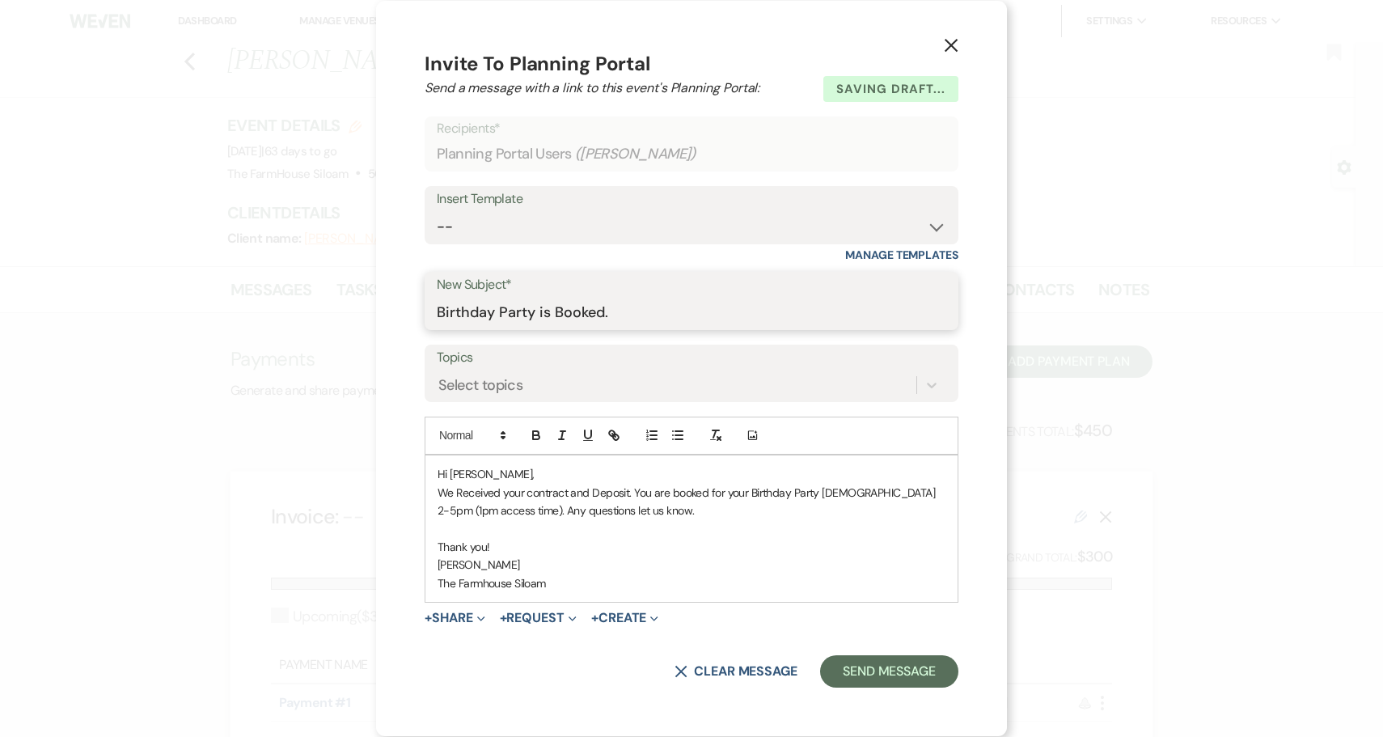
click at [643, 308] on input "Birthday Party is Booked." at bounding box center [691, 313] width 509 height 32
type input "Birthday Party is Booked :)"
click at [906, 674] on button "Send Message" at bounding box center [889, 671] width 138 height 32
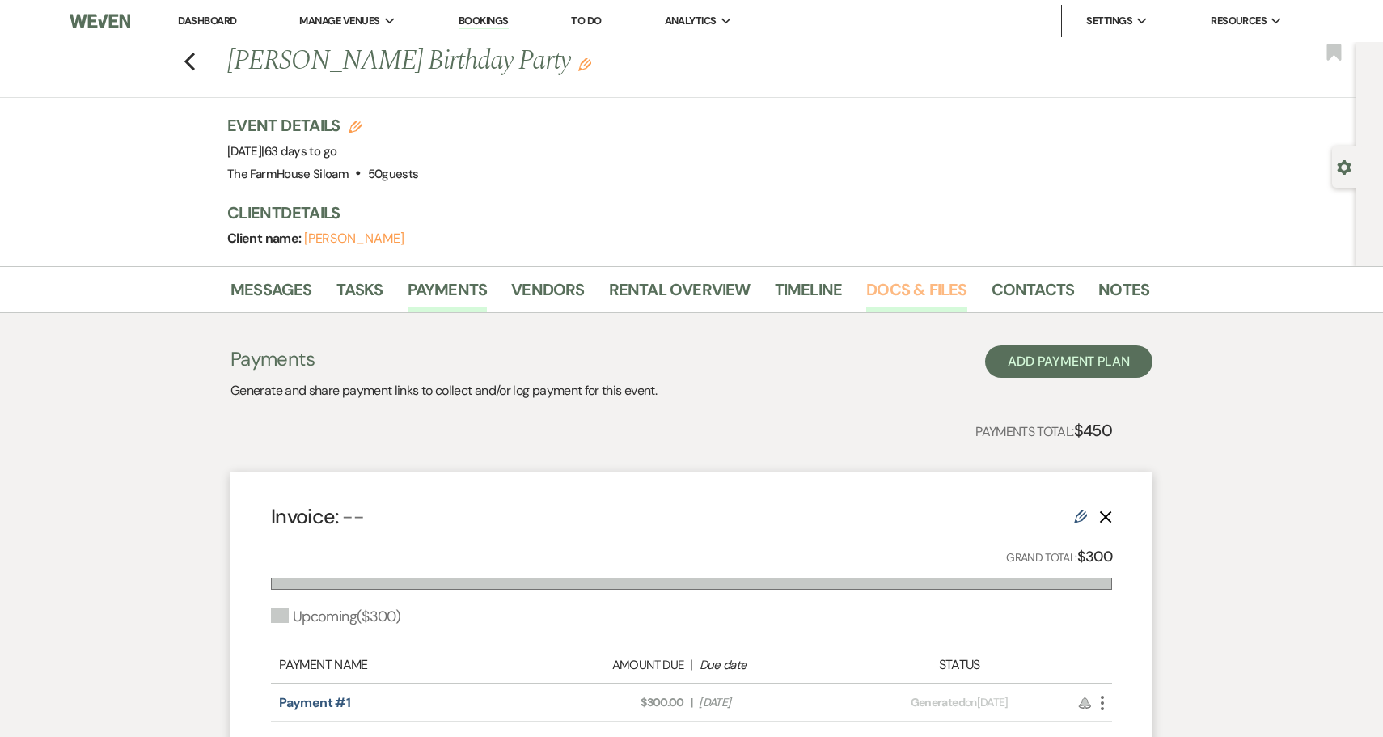
click at [920, 291] on link "Docs & Files" at bounding box center [916, 295] width 100 height 36
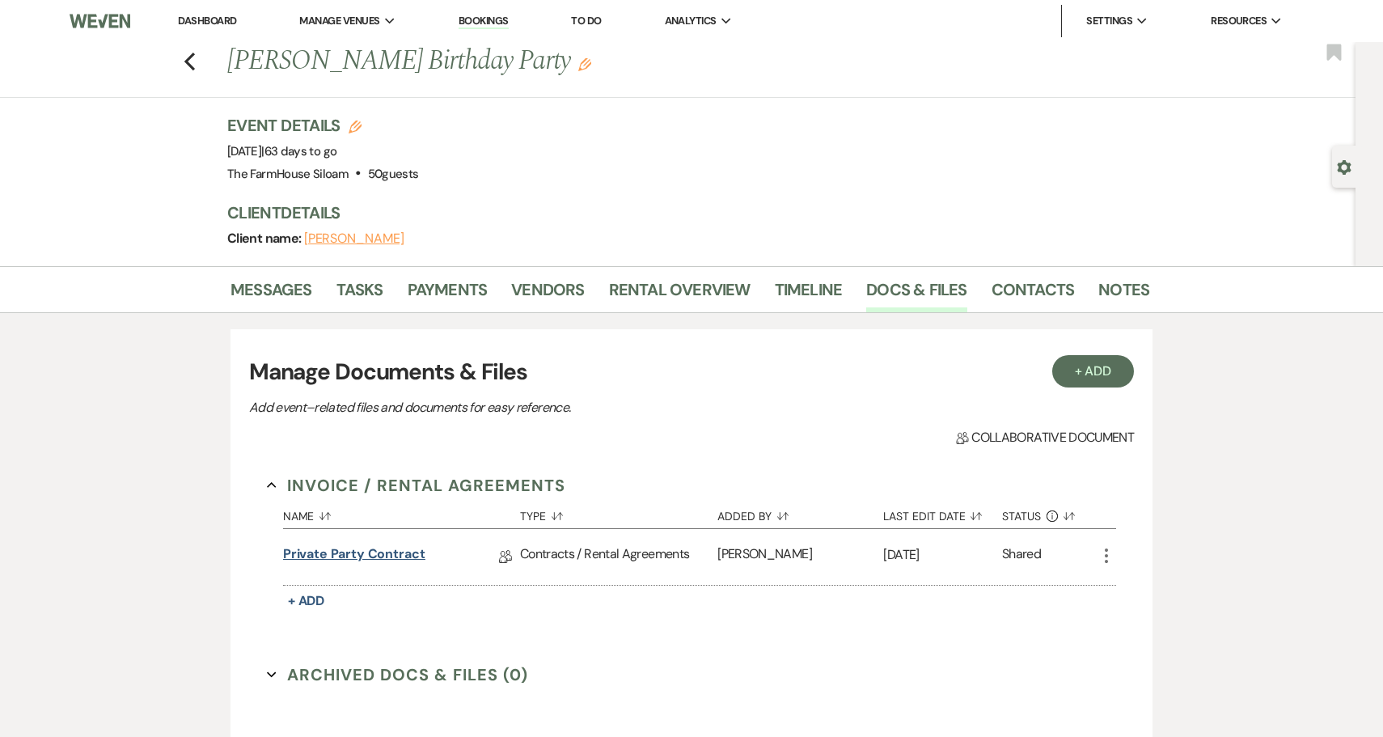
click at [387, 554] on link "Private Party Contract" at bounding box center [354, 556] width 142 height 25
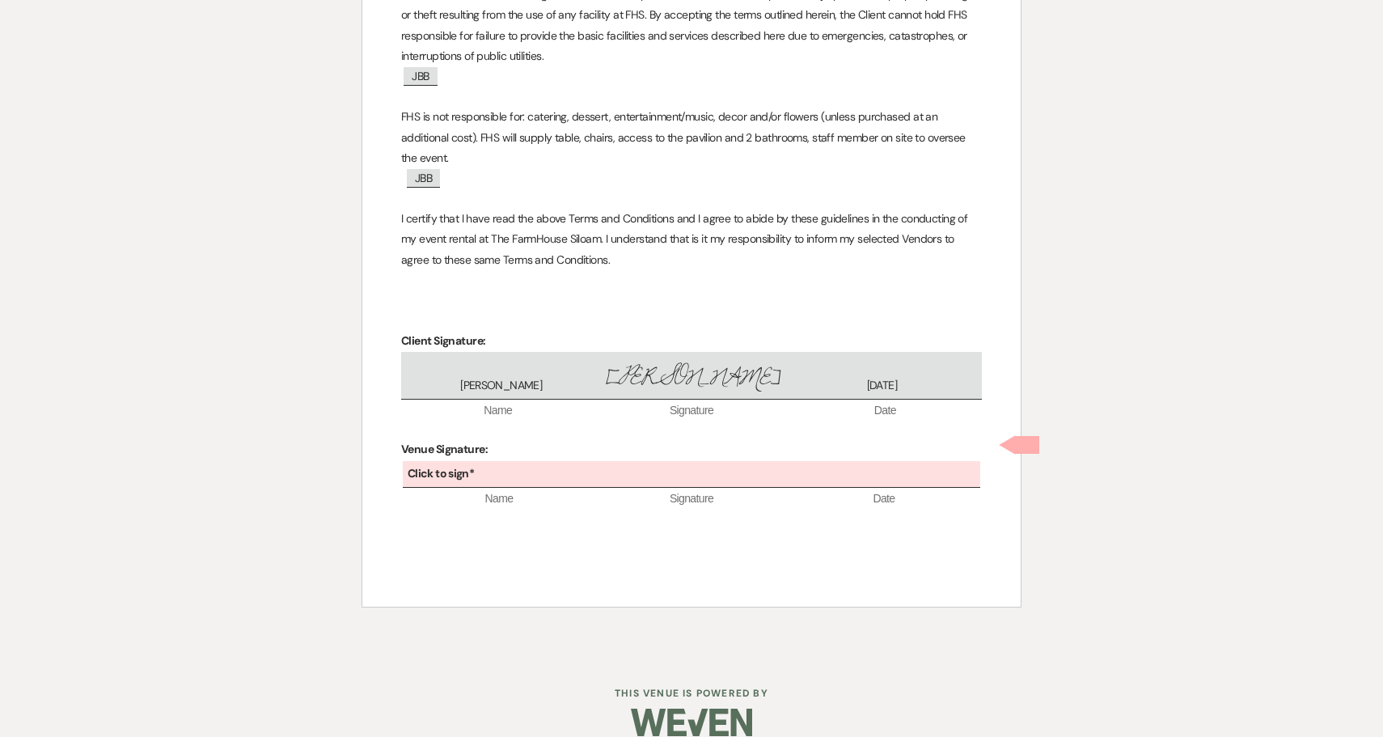
scroll to position [2615, 0]
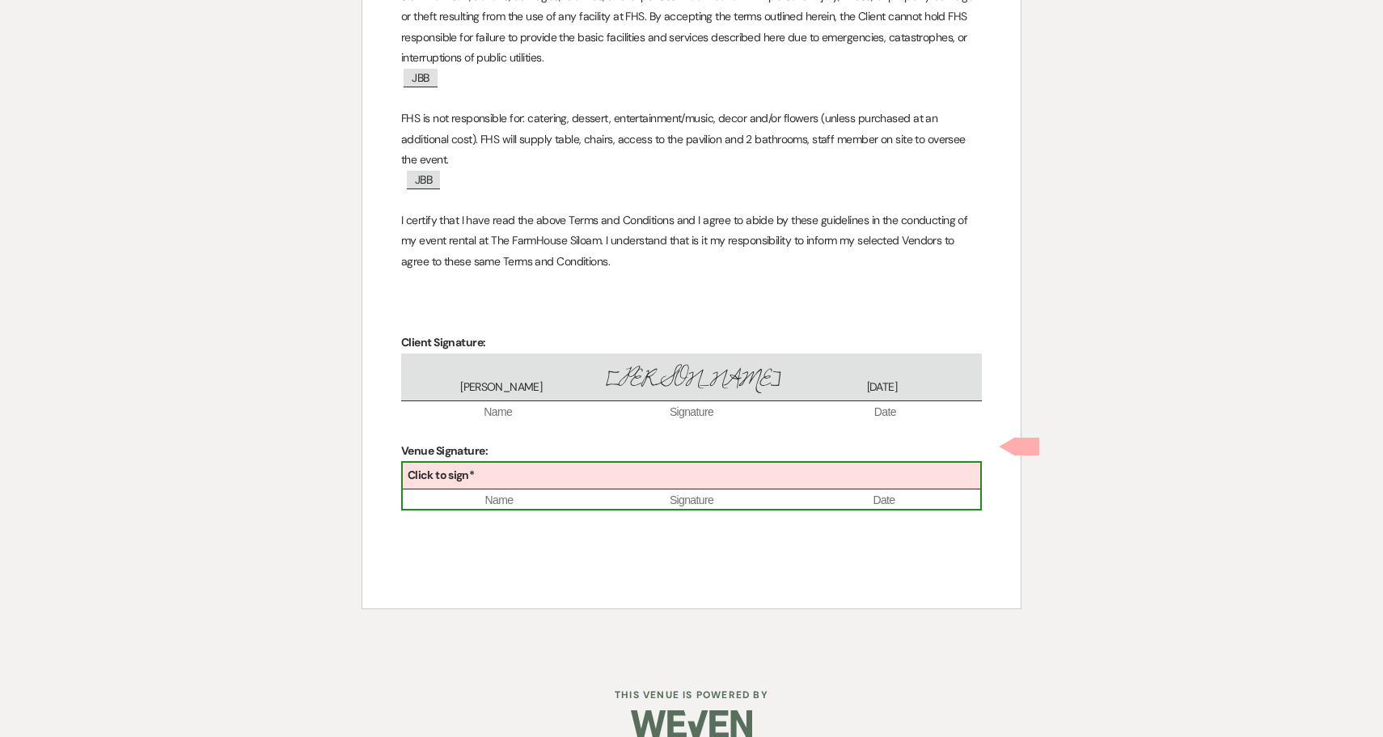
click at [496, 463] on div "Click to sign*" at bounding box center [691, 476] width 577 height 27
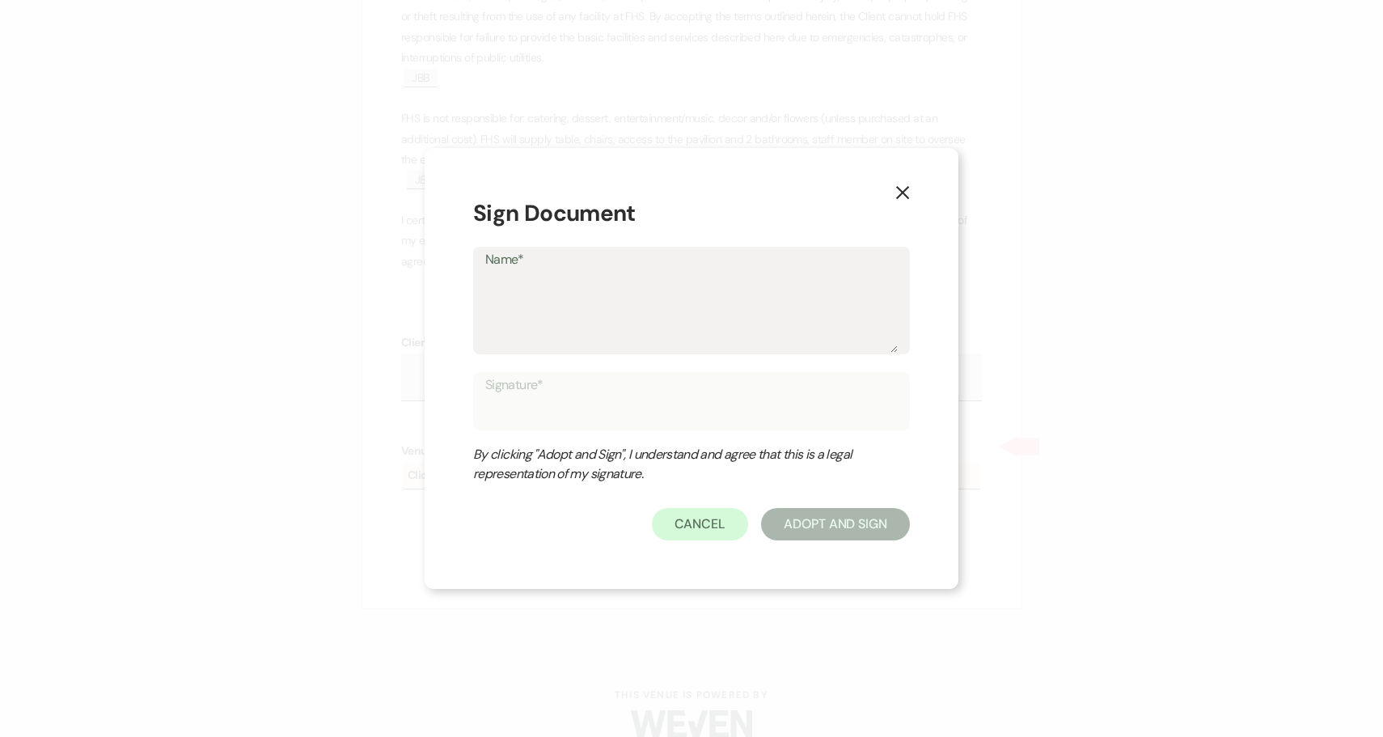
type textarea "A"
type input "A"
type textarea "Am"
type input "Am"
type textarea "Ama"
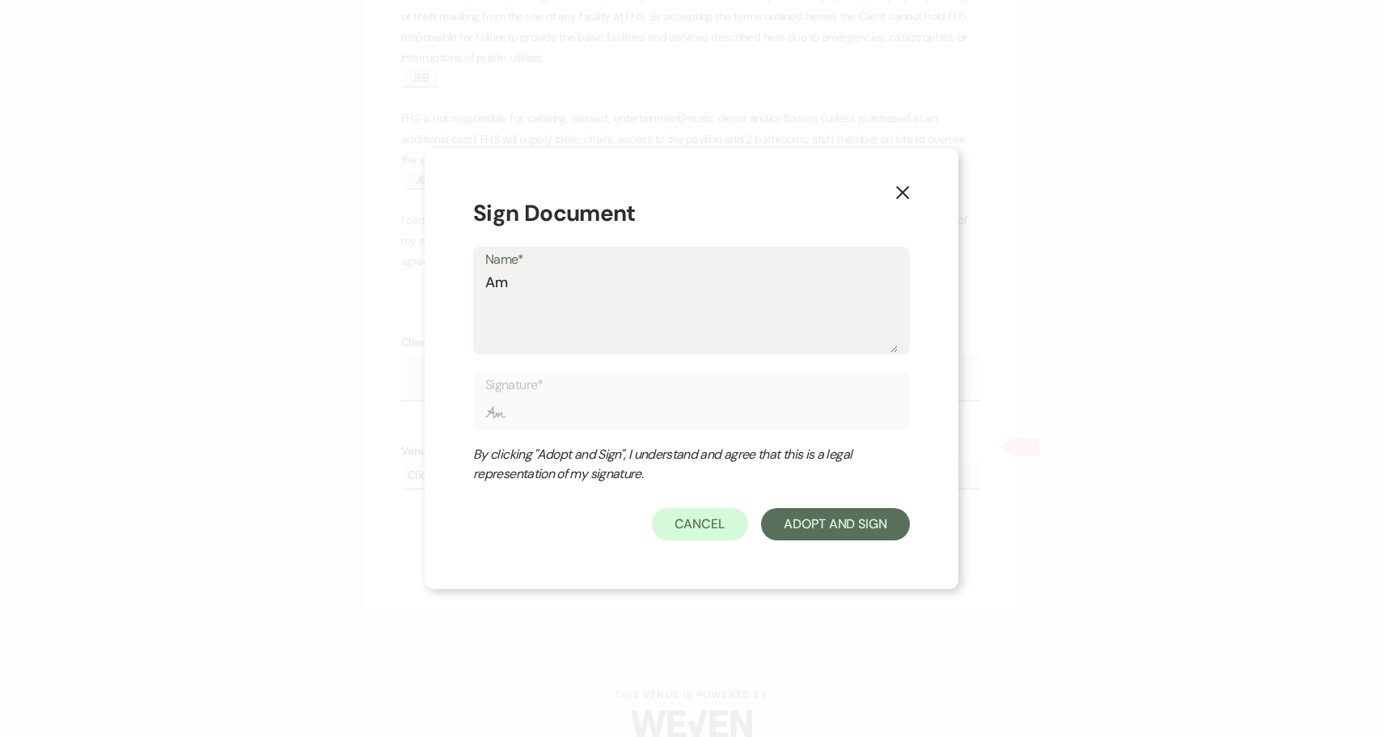
type input "Ama"
type textarea "Aman"
type input "Aman"
type textarea "Amand"
type input "Amand"
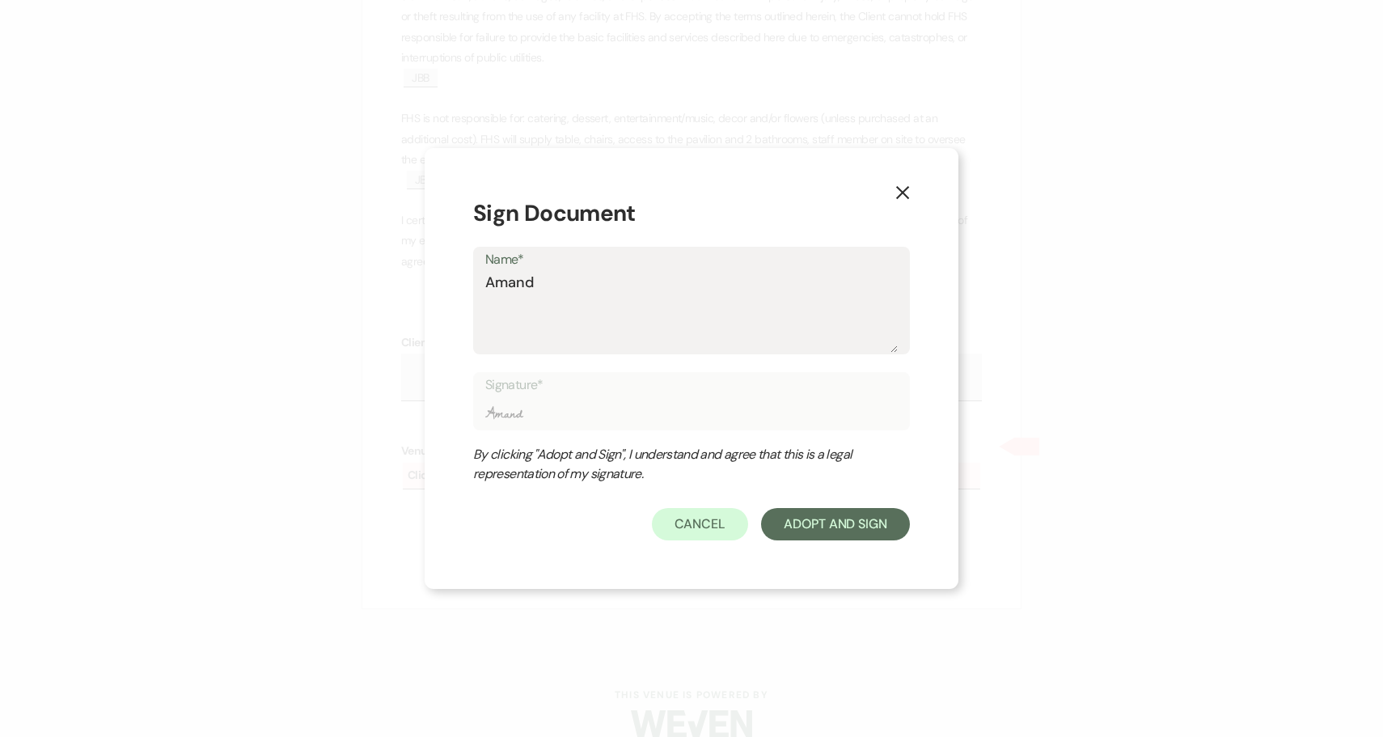
type textarea "[PERSON_NAME]"
type input "[PERSON_NAME]"
type textarea "[PERSON_NAME]"
type input "[PERSON_NAME]"
type textarea "[PERSON_NAME]"
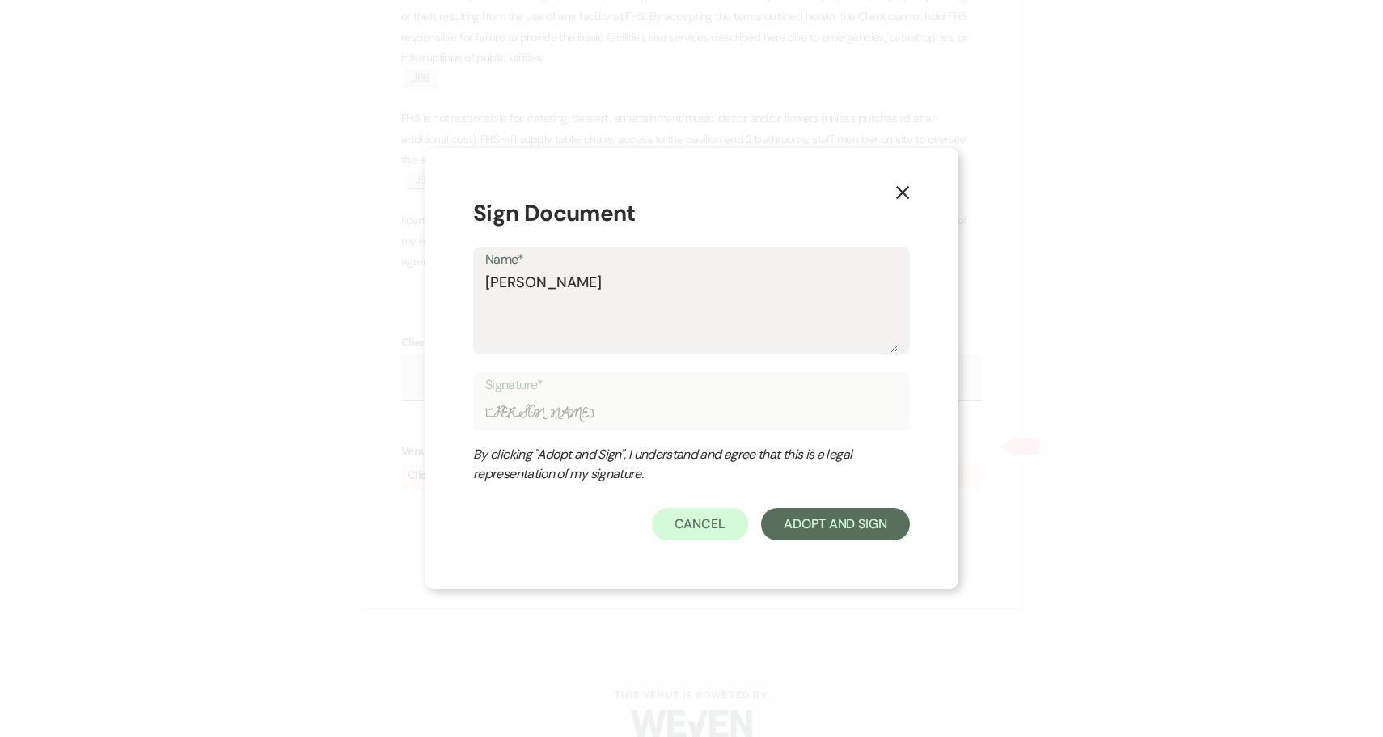
type input "[PERSON_NAME]"
type textarea "[PERSON_NAME]"
type input "[PERSON_NAME]"
type textarea "[PERSON_NAME]"
type input "[PERSON_NAME]"
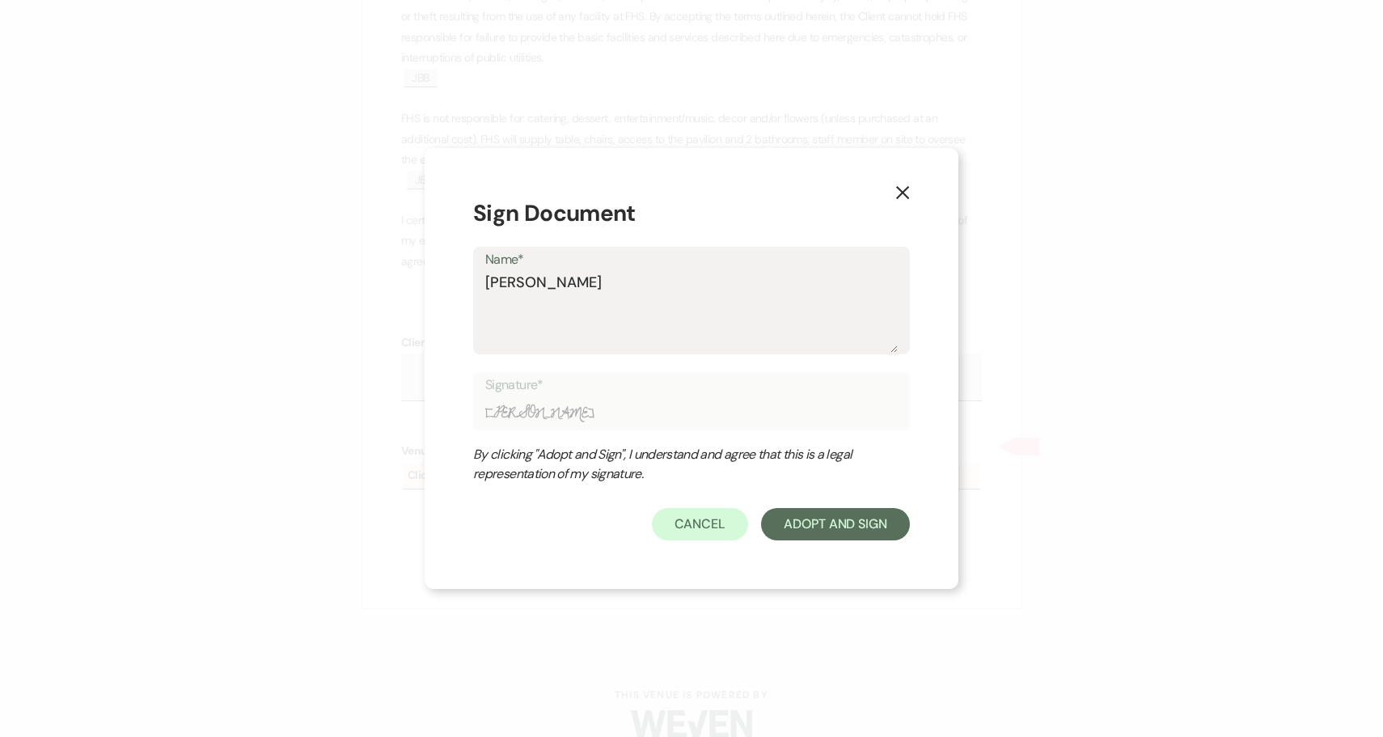
type textarea "[PERSON_NAME]"
type input "[PERSON_NAME]"
type textarea "[PERSON_NAME]"
type input "[PERSON_NAME]"
type textarea "[PERSON_NAME]"
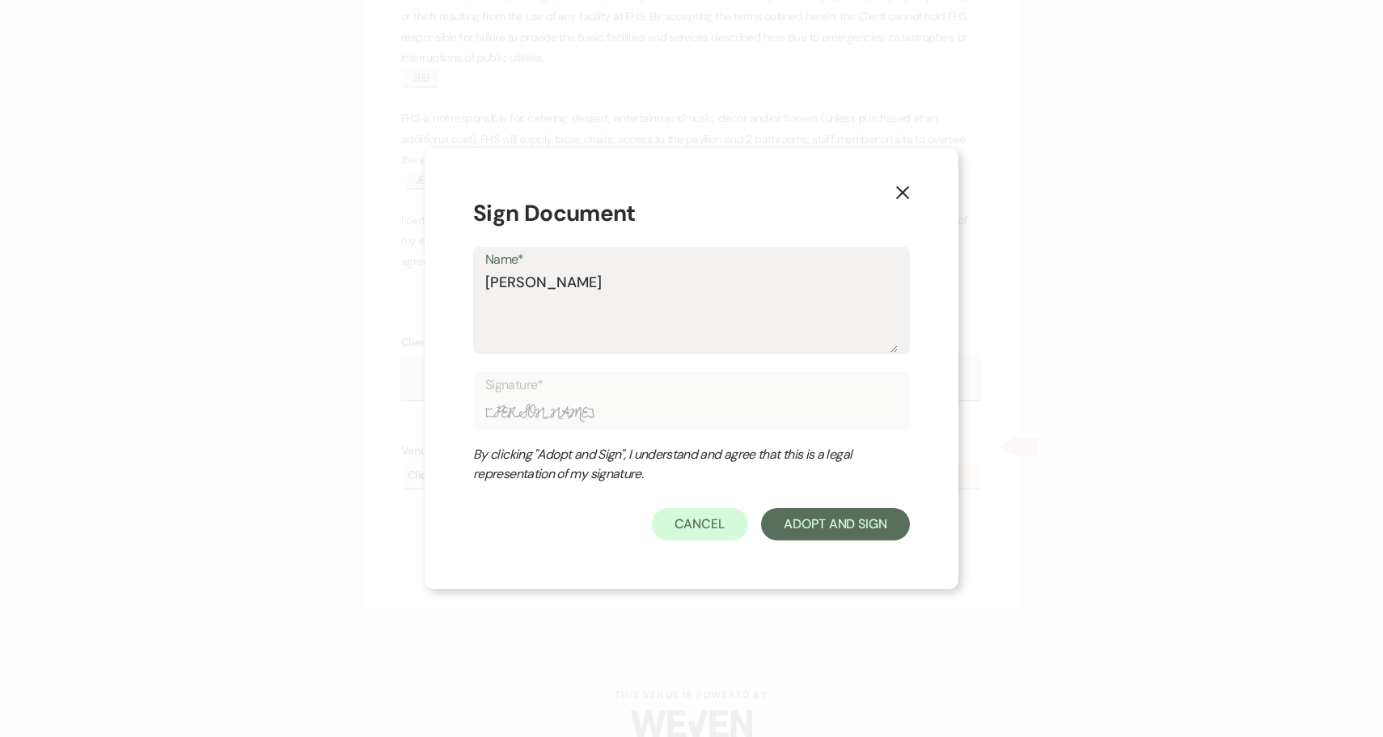
type input "[PERSON_NAME]"
type textarea "[PERSON_NAME]"
type input "[PERSON_NAME]"
type textarea "[PERSON_NAME]"
type input "[PERSON_NAME]"
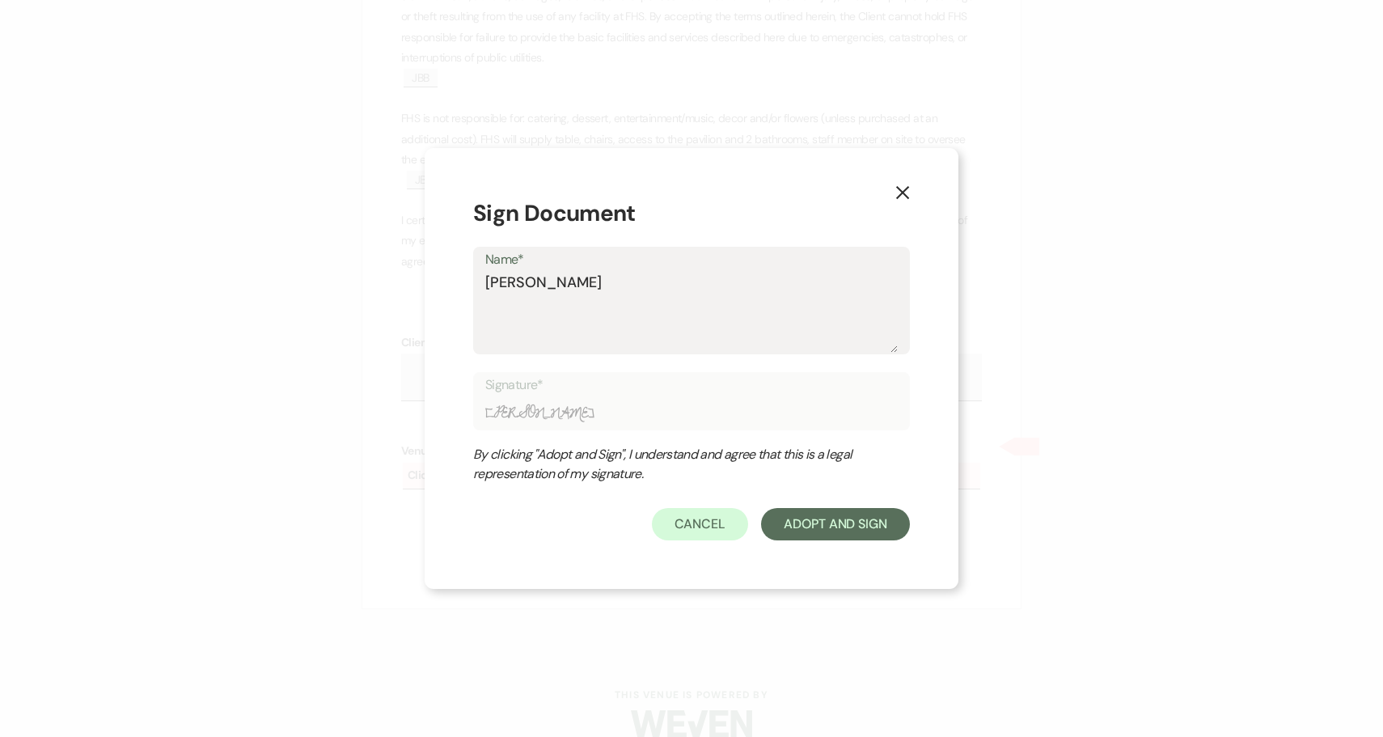
type textarea "[PERSON_NAME]"
type input "[PERSON_NAME]"
type textarea "[PERSON_NAME]"
click at [848, 524] on button "Adopt And Sign" at bounding box center [835, 524] width 149 height 32
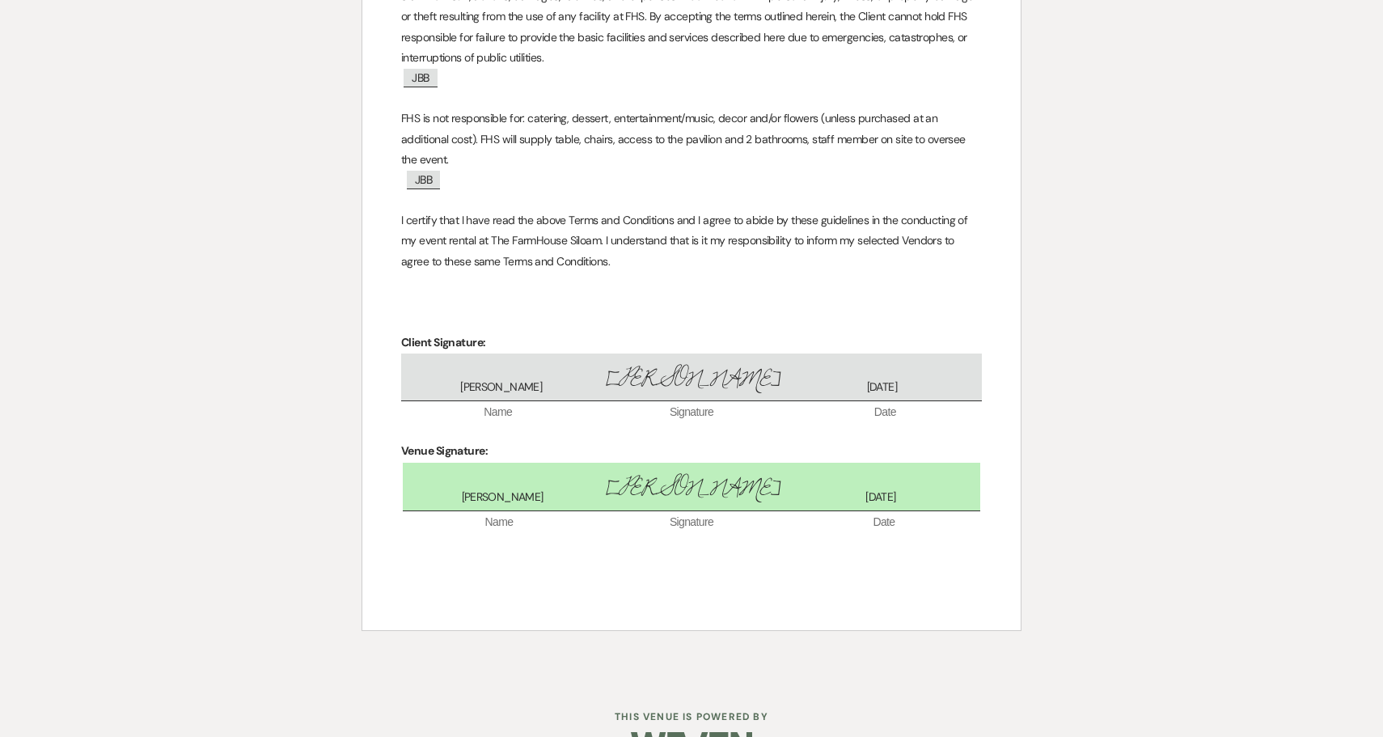
scroll to position [2685, 0]
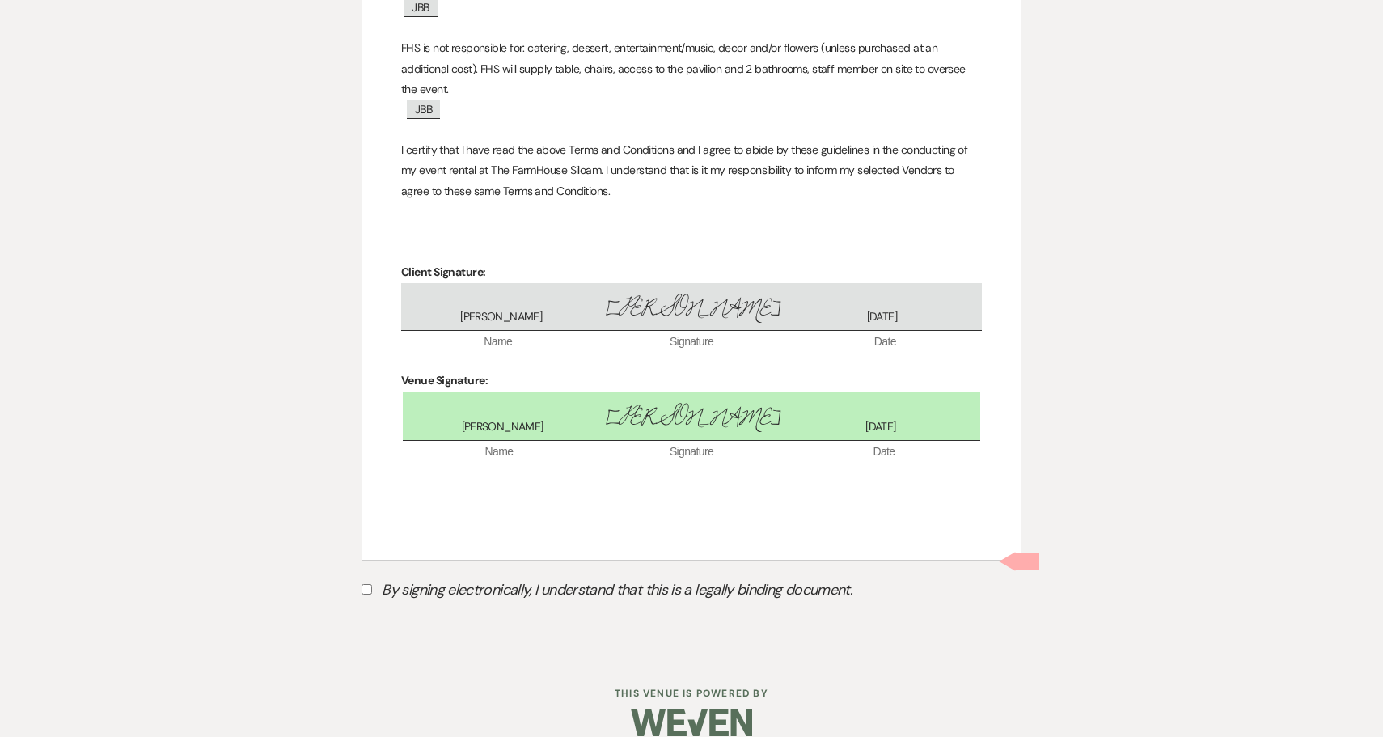
click at [363, 584] on input "By signing electronically, I understand that this is a legally binding document." at bounding box center [366, 589] width 11 height 11
checkbox input "true"
click at [417, 615] on button "Submit" at bounding box center [417, 629] width 113 height 29
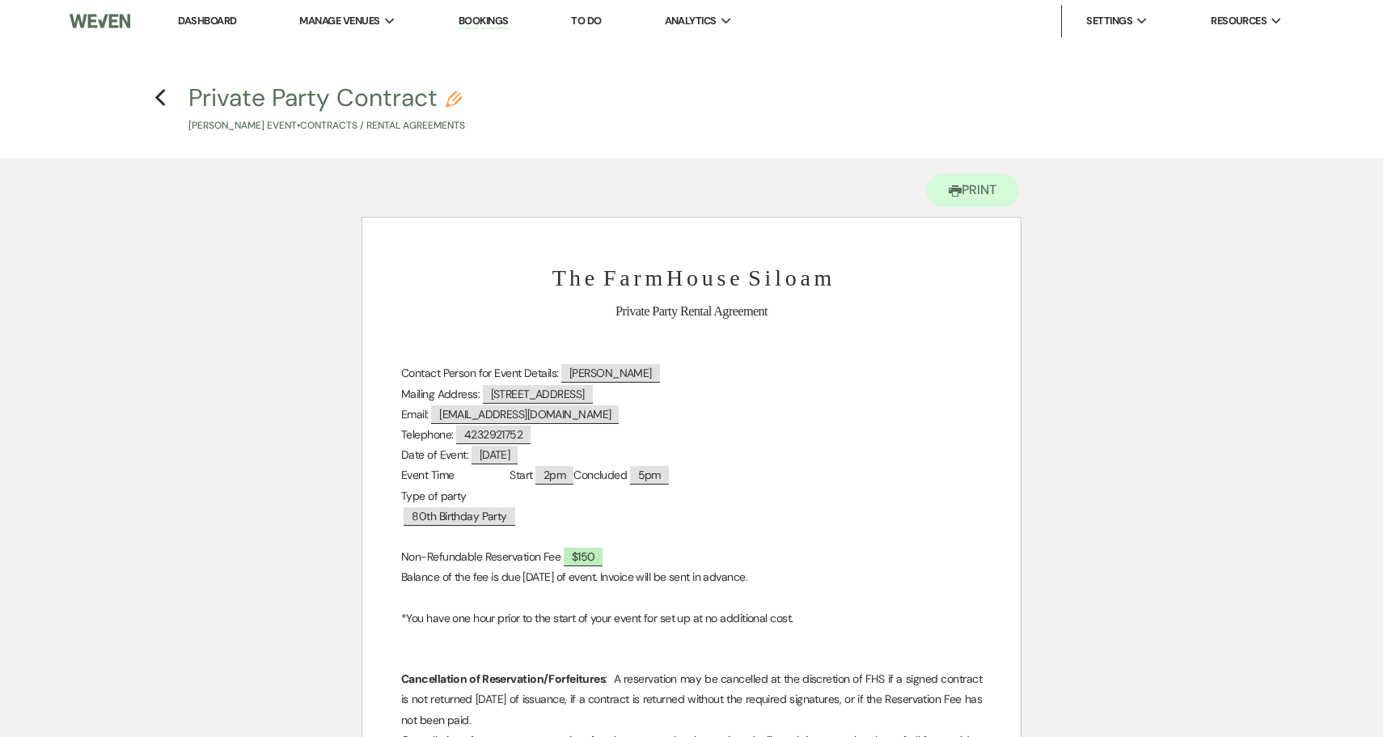
scroll to position [0, 0]
click at [160, 95] on use "button" at bounding box center [159, 98] width 11 height 18
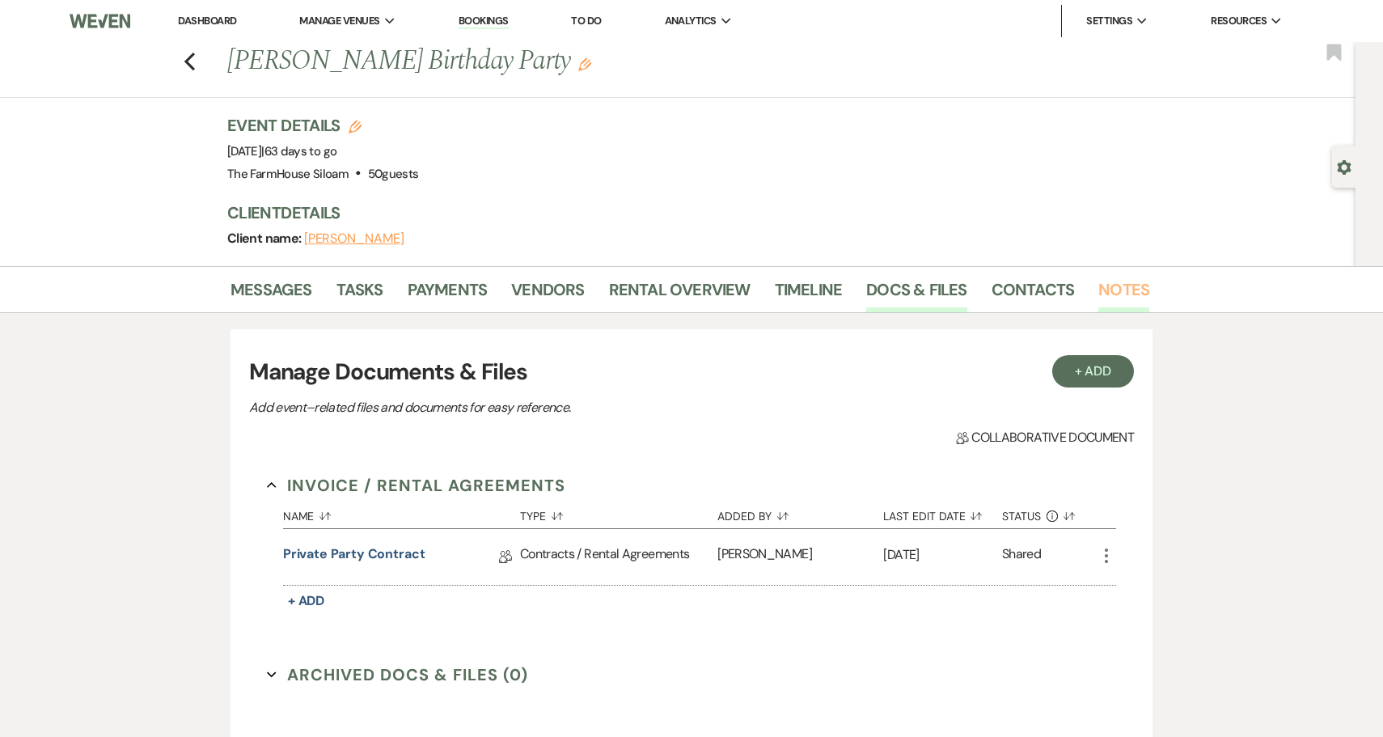
click at [1111, 287] on link "Notes" at bounding box center [1123, 295] width 51 height 36
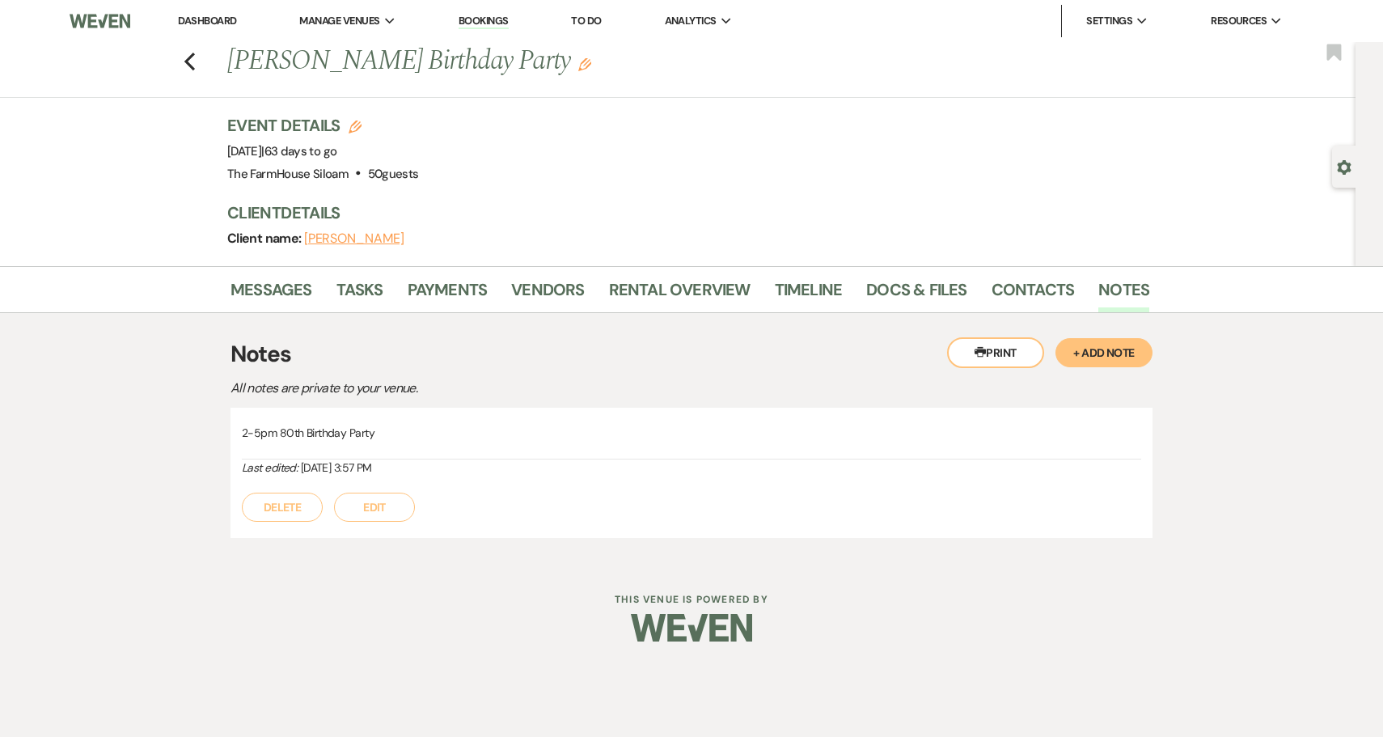
click at [369, 504] on button "Edit" at bounding box center [374, 506] width 81 height 29
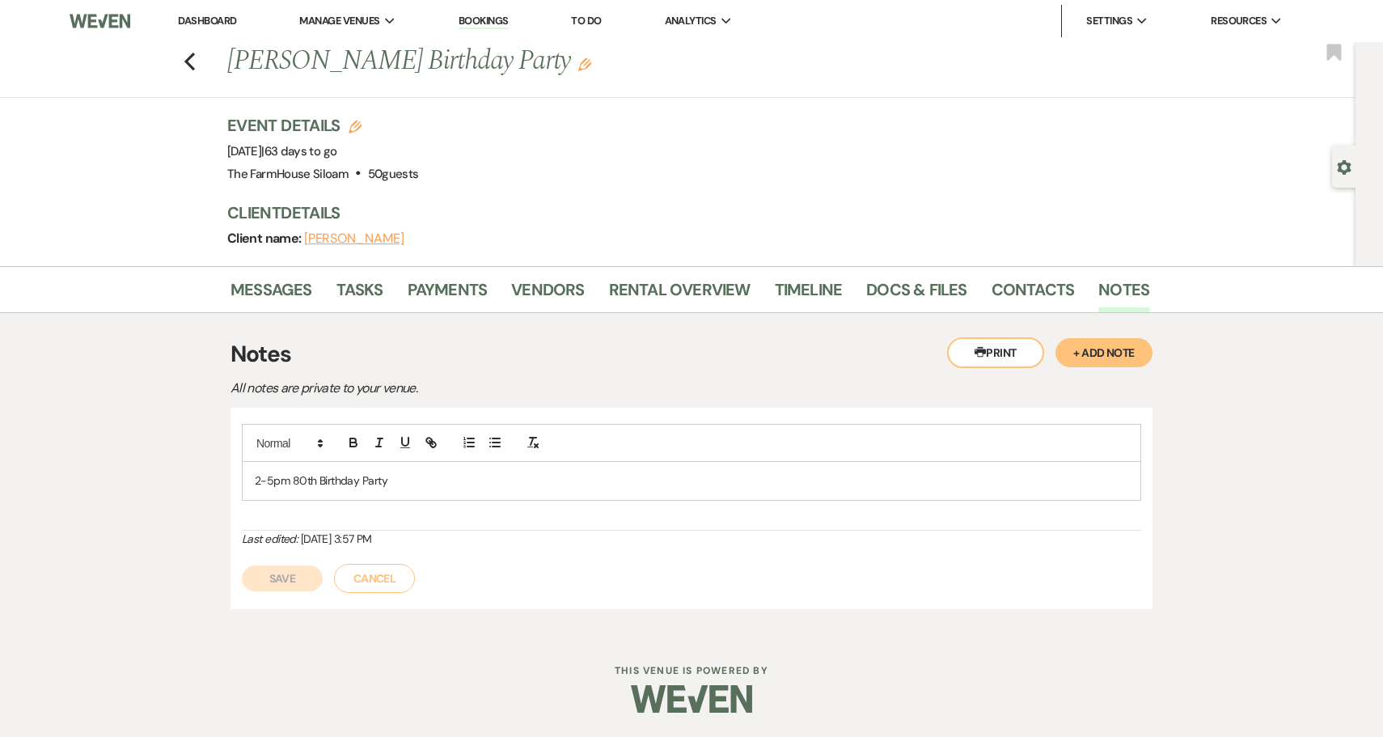
click at [424, 483] on p "2-5pm 80th Birthday Party" at bounding box center [691, 480] width 873 height 18
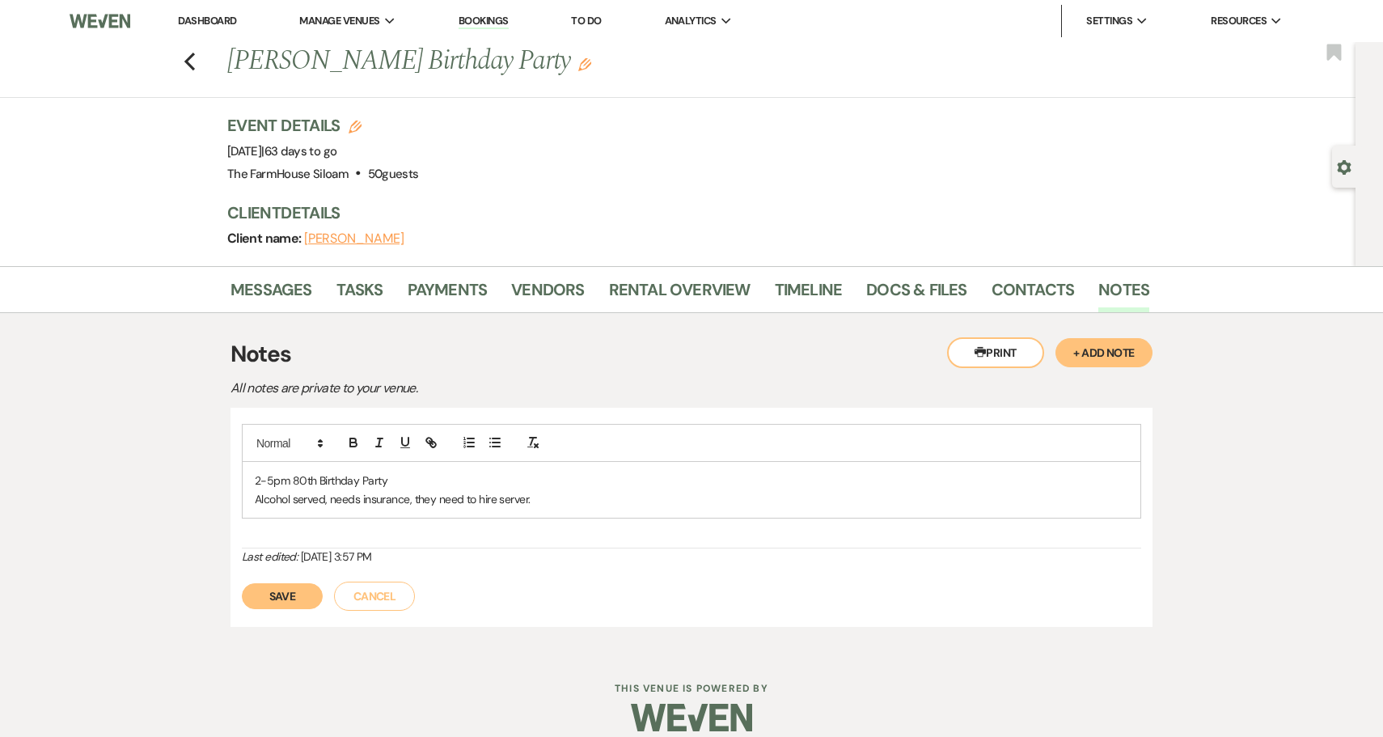
click at [276, 604] on button "Save" at bounding box center [282, 596] width 81 height 26
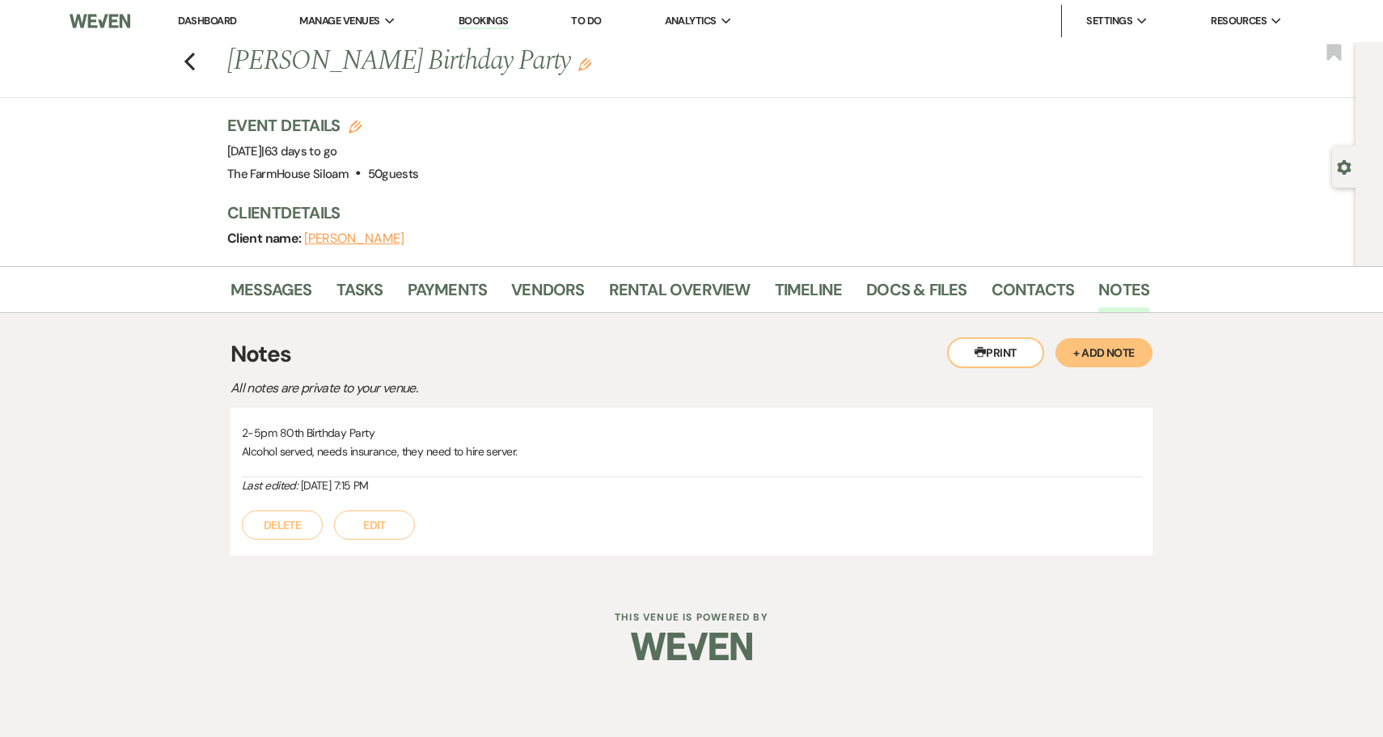
click at [492, 443] on p "Alcohol served, needs insurance, they need to hire server." at bounding box center [691, 451] width 899 height 18
click at [357, 525] on button "Edit" at bounding box center [374, 524] width 81 height 29
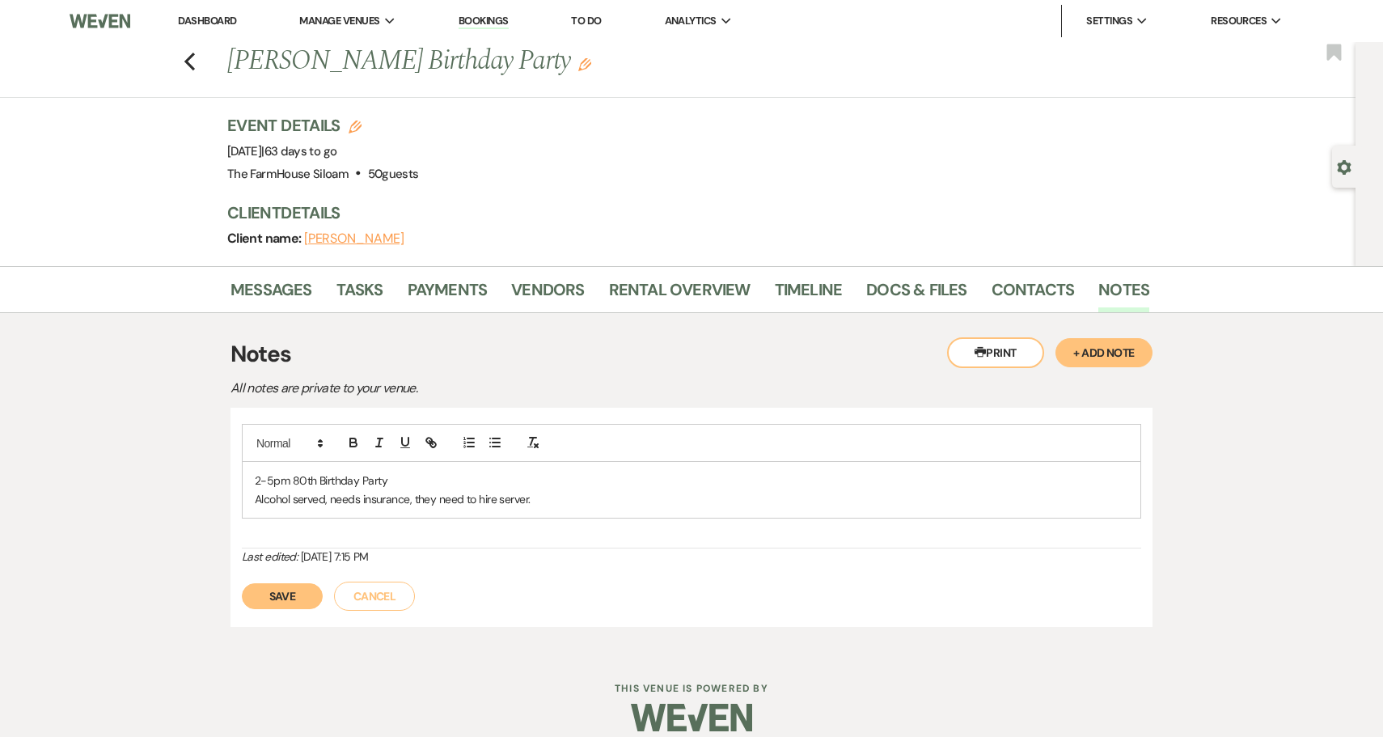
click at [496, 499] on p "Alcohol served, needs insurance, they need to hire server." at bounding box center [691, 499] width 873 height 18
click at [598, 502] on p "Alcohol served, needs insurance, they need to hire/provide server." at bounding box center [691, 499] width 873 height 18
click at [289, 587] on button "Save" at bounding box center [282, 596] width 81 height 26
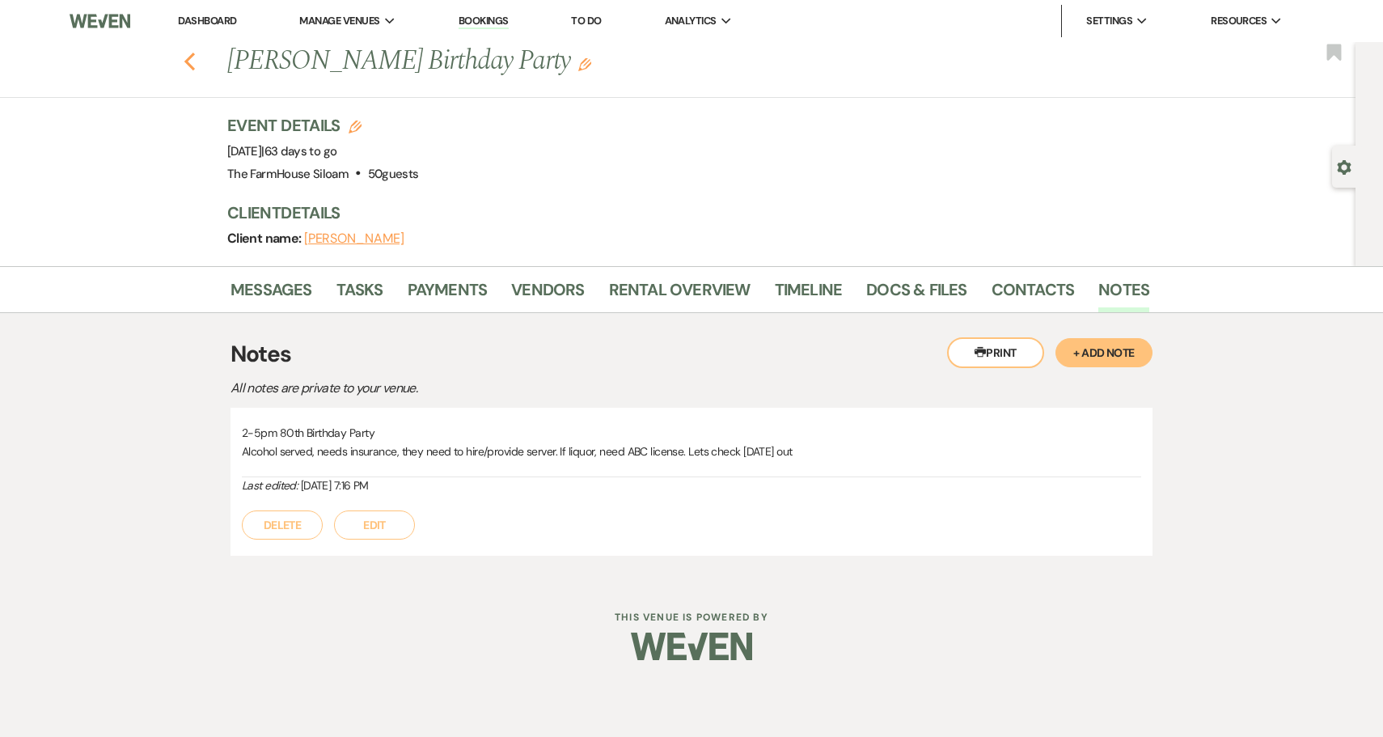
click at [190, 62] on icon "Previous" at bounding box center [190, 61] width 12 height 19
select select "6"
